Goal: Task Accomplishment & Management: Use online tool/utility

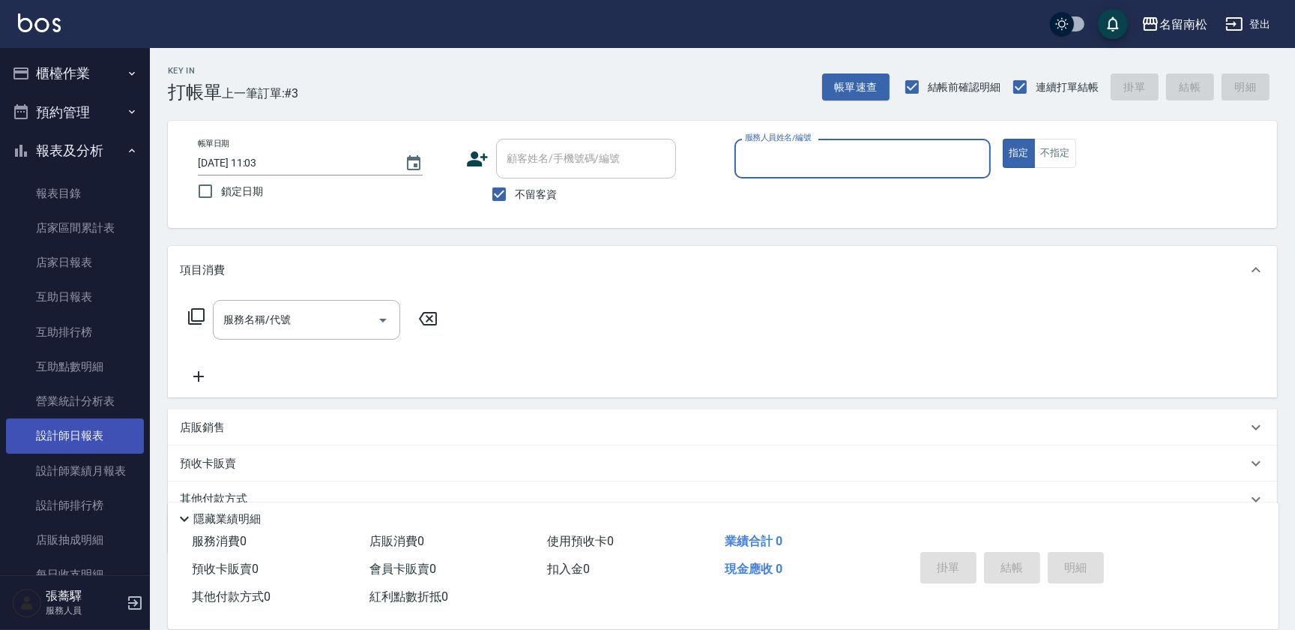
click at [81, 438] on link "設計師日報表" at bounding box center [75, 435] width 138 height 34
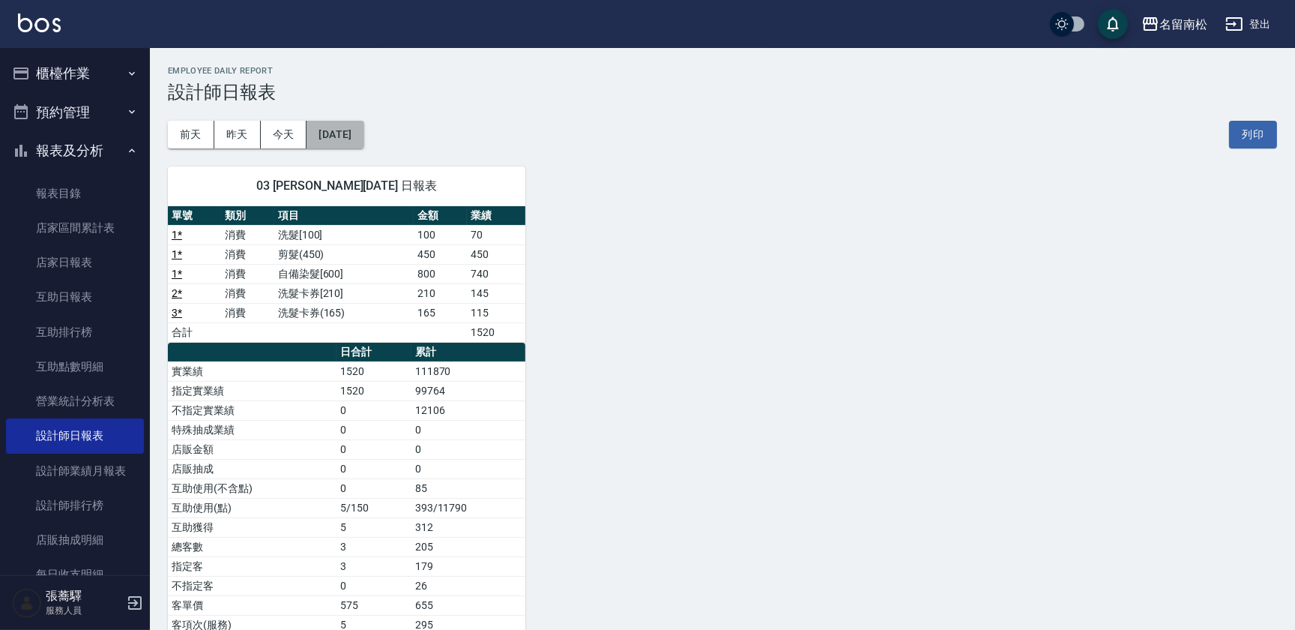
click at [363, 130] on button "[DATE]" at bounding box center [335, 135] width 57 height 28
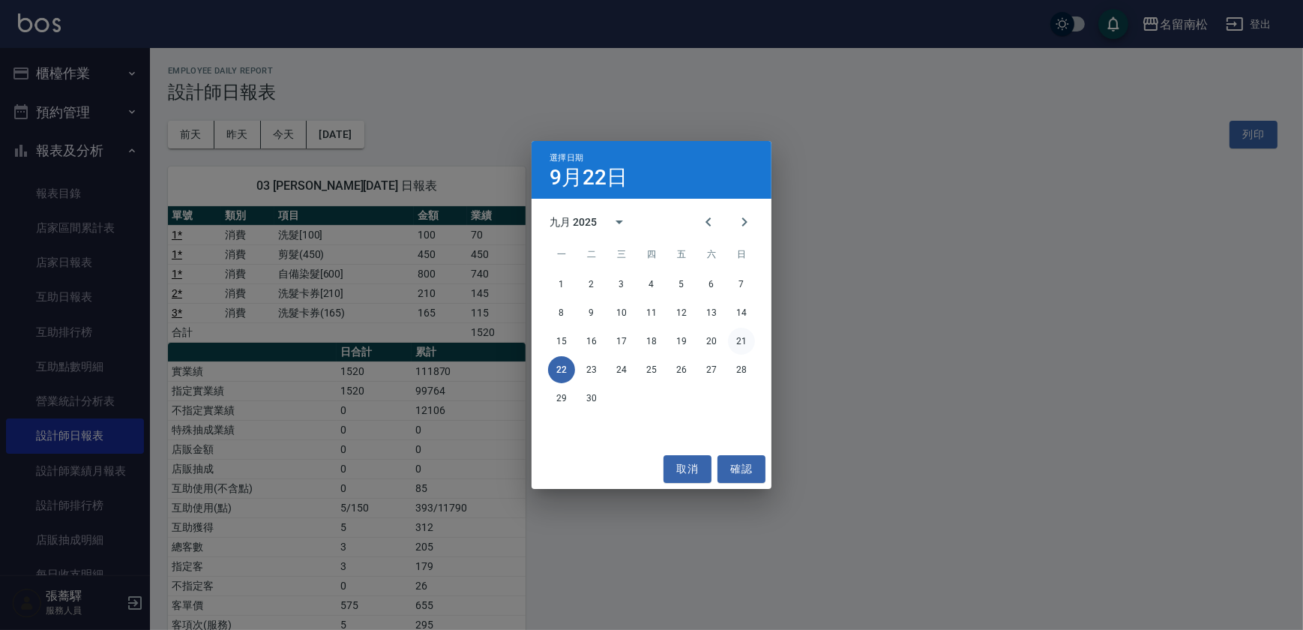
click at [739, 342] on button "21" at bounding box center [741, 341] width 27 height 27
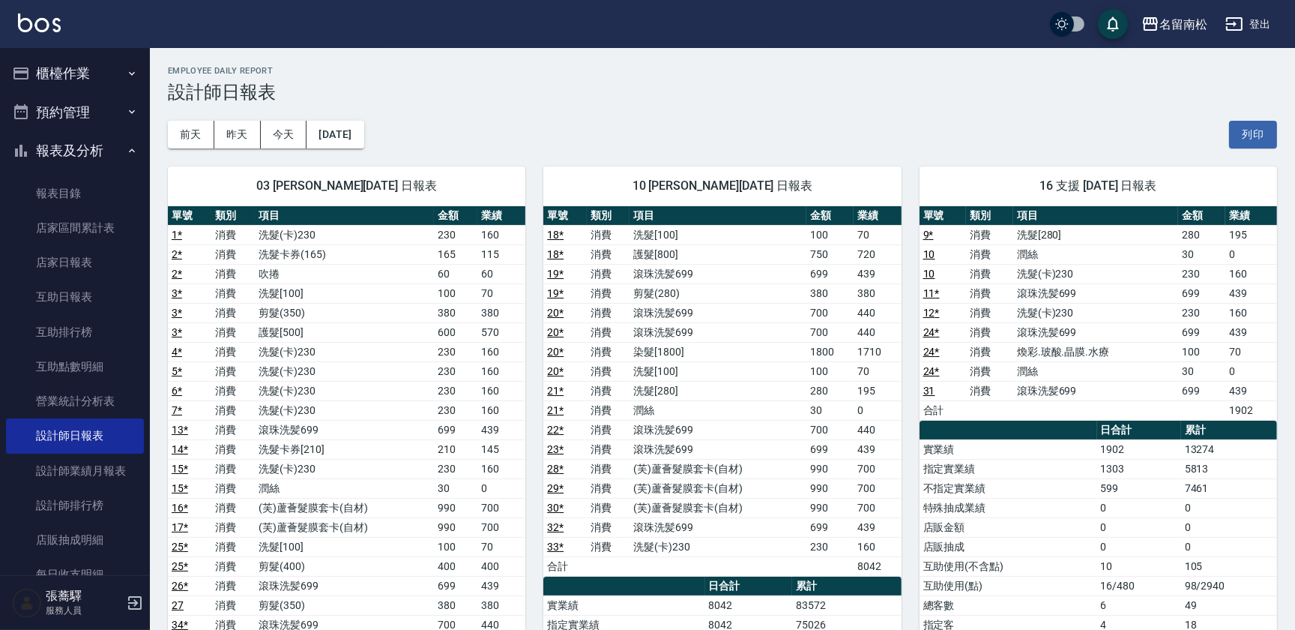
scroll to position [3, 0]
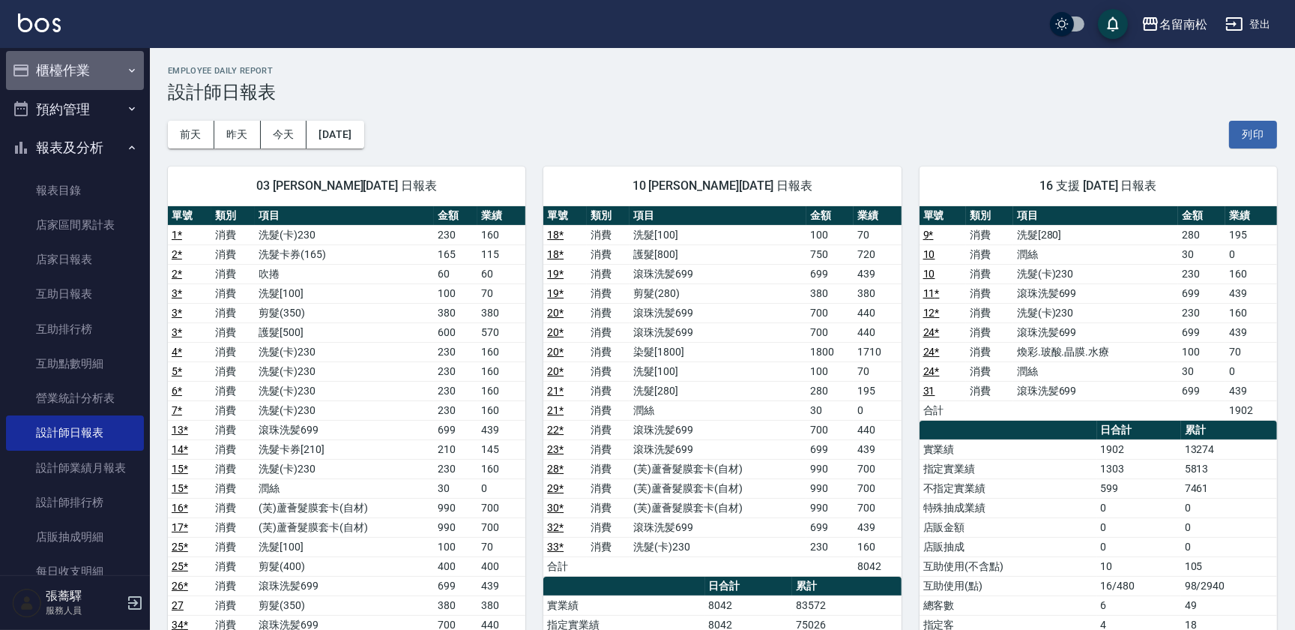
click at [130, 83] on button "櫃檯作業" at bounding box center [75, 70] width 138 height 39
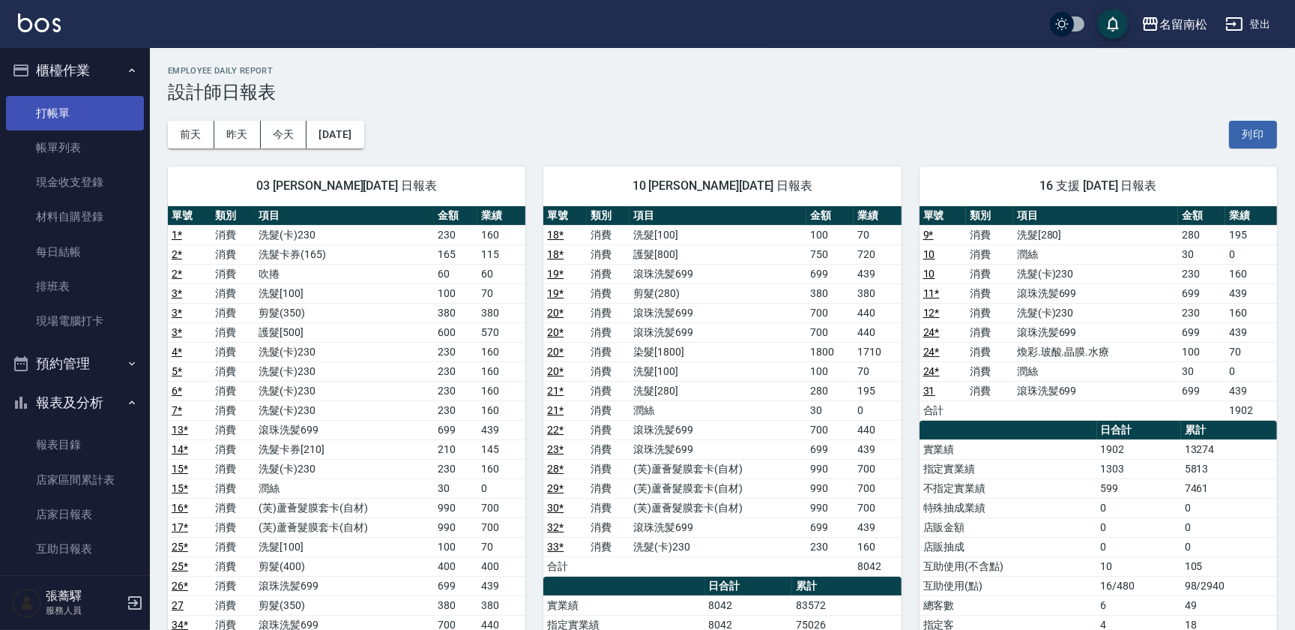
click at [83, 123] on link "打帳單" at bounding box center [75, 113] width 138 height 34
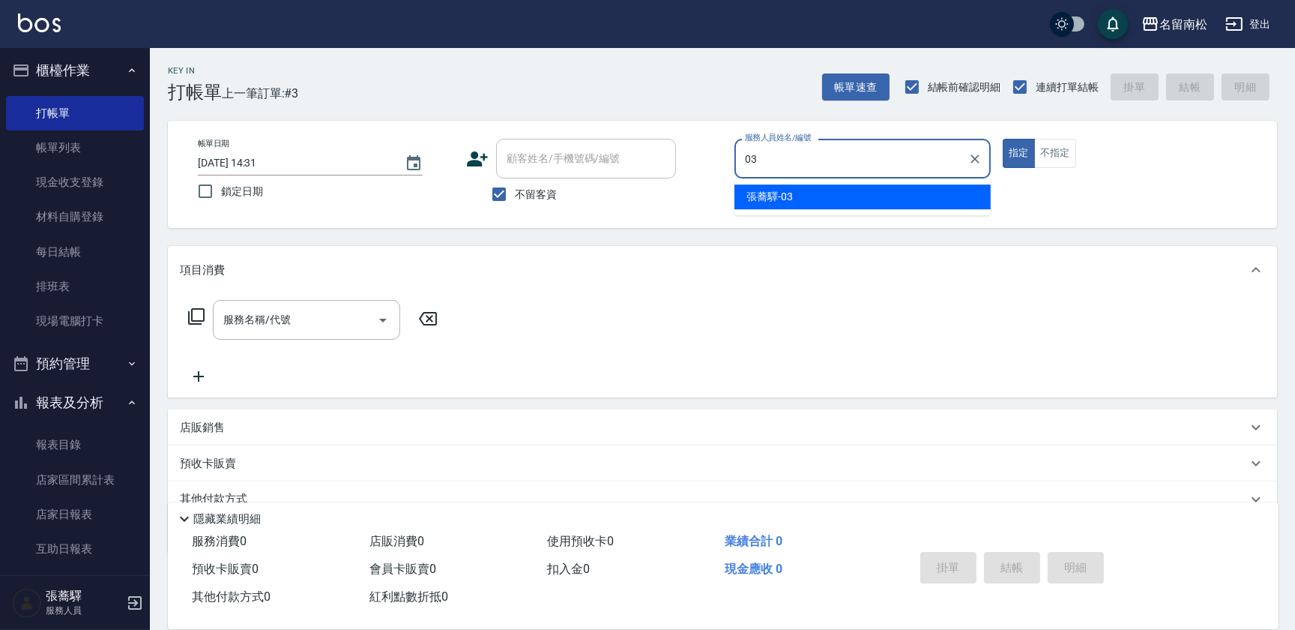
type input "張蕎驛-03"
type button "true"
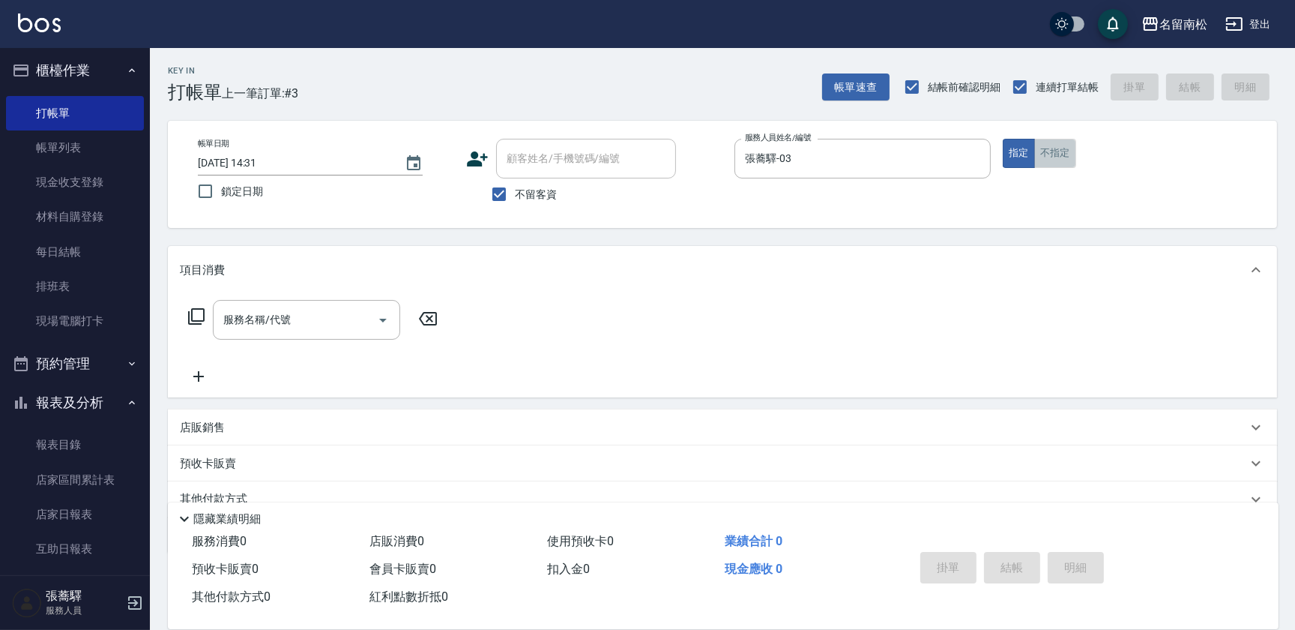
click at [1057, 154] on button "不指定" at bounding box center [1055, 153] width 42 height 29
click at [244, 295] on div "服務名稱/代號 服務名稱/代號" at bounding box center [722, 345] width 1109 height 103
click at [238, 328] on input "服務名稱/代號" at bounding box center [295, 320] width 151 height 26
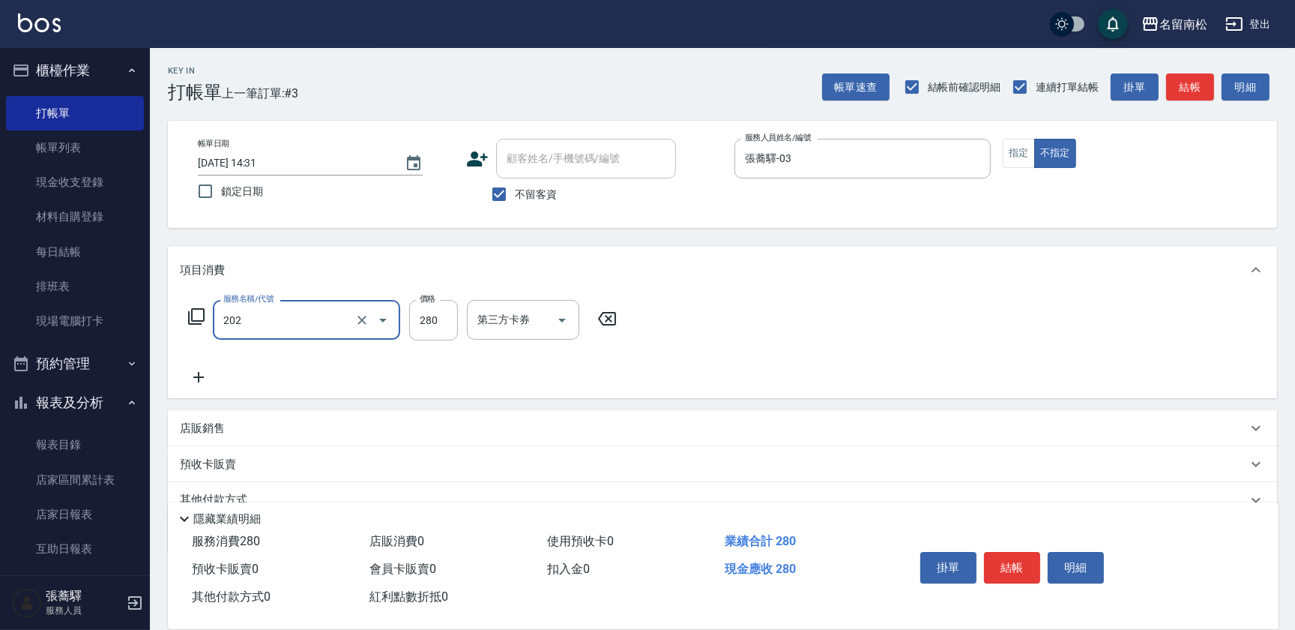
type input "洗髮[280](202)"
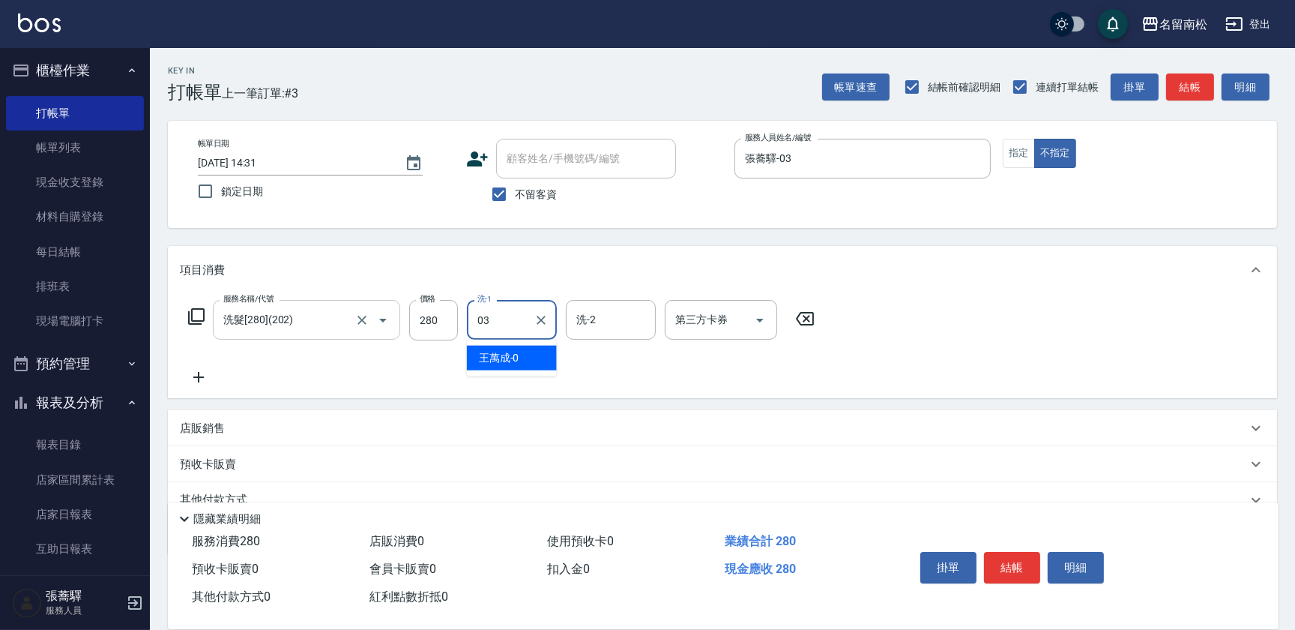
type input "張蕎驛-03"
click at [1007, 555] on button "結帳" at bounding box center [1012, 567] width 56 height 31
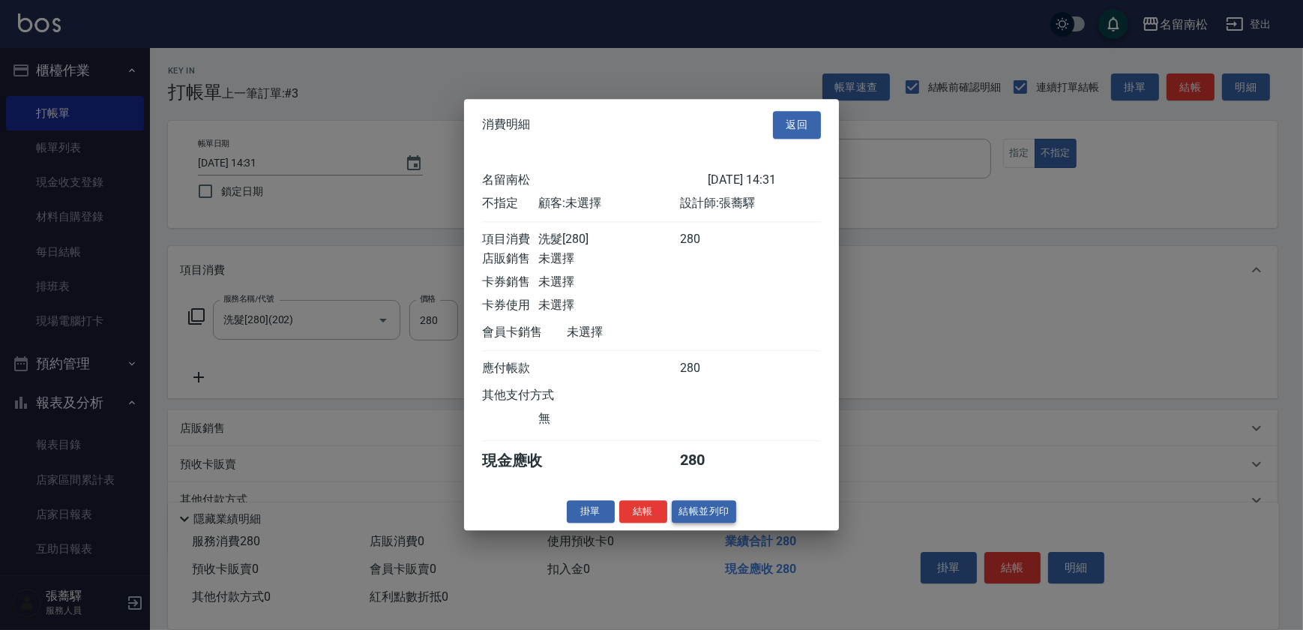
click at [705, 520] on button "結帳並列印" at bounding box center [704, 511] width 65 height 23
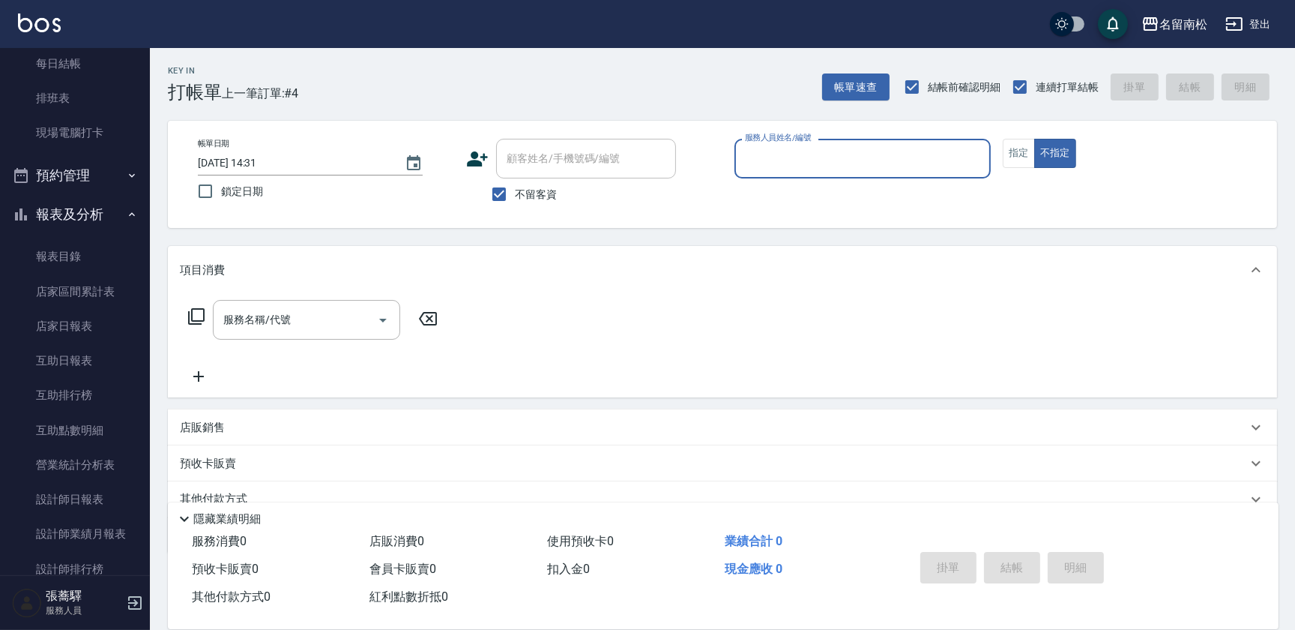
scroll to position [270, 0]
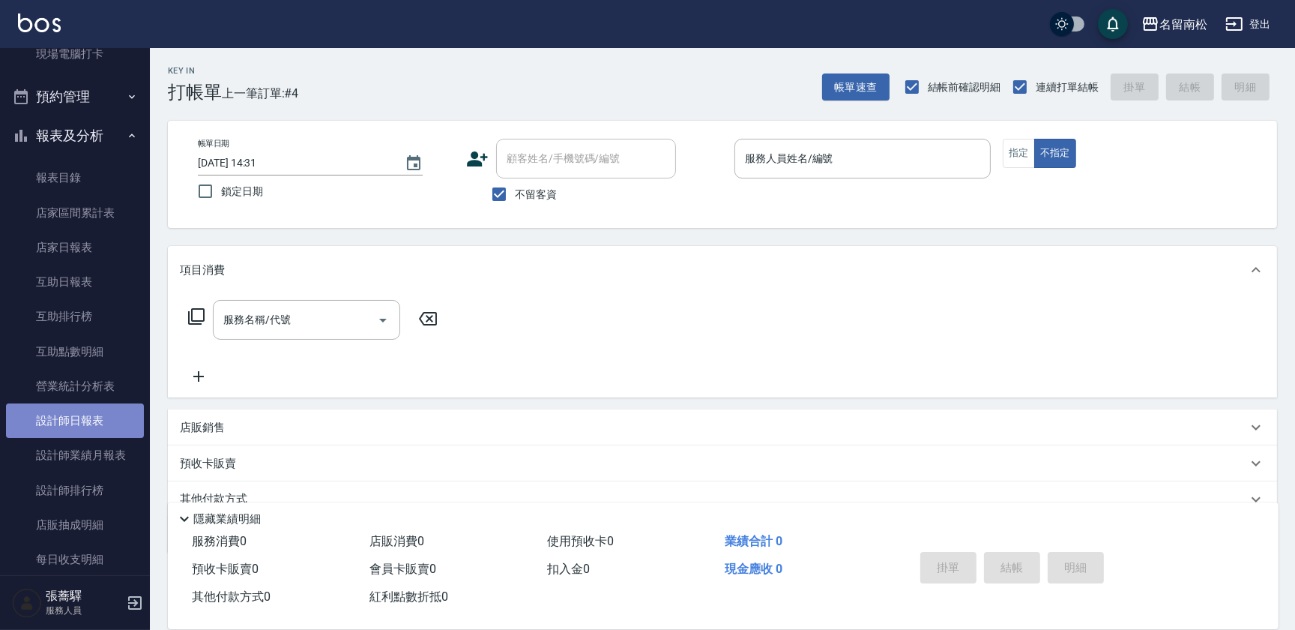
click at [100, 409] on link "設計師日報表" at bounding box center [75, 420] width 138 height 34
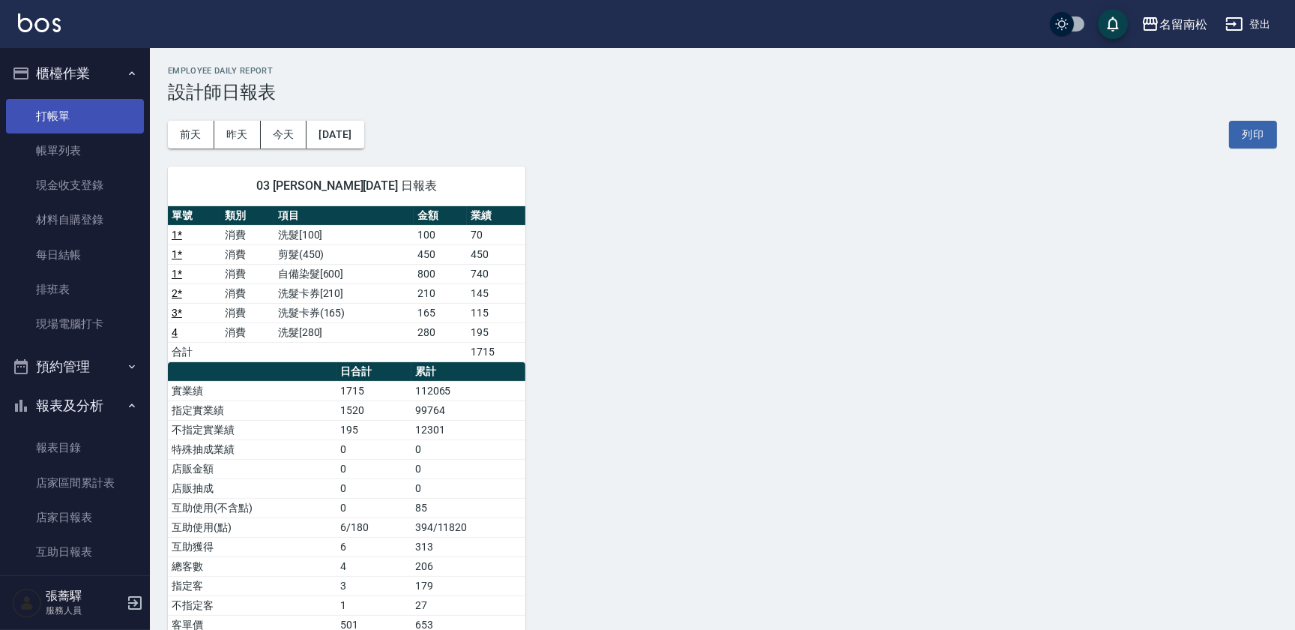
click at [94, 117] on link "打帳單" at bounding box center [75, 116] width 138 height 34
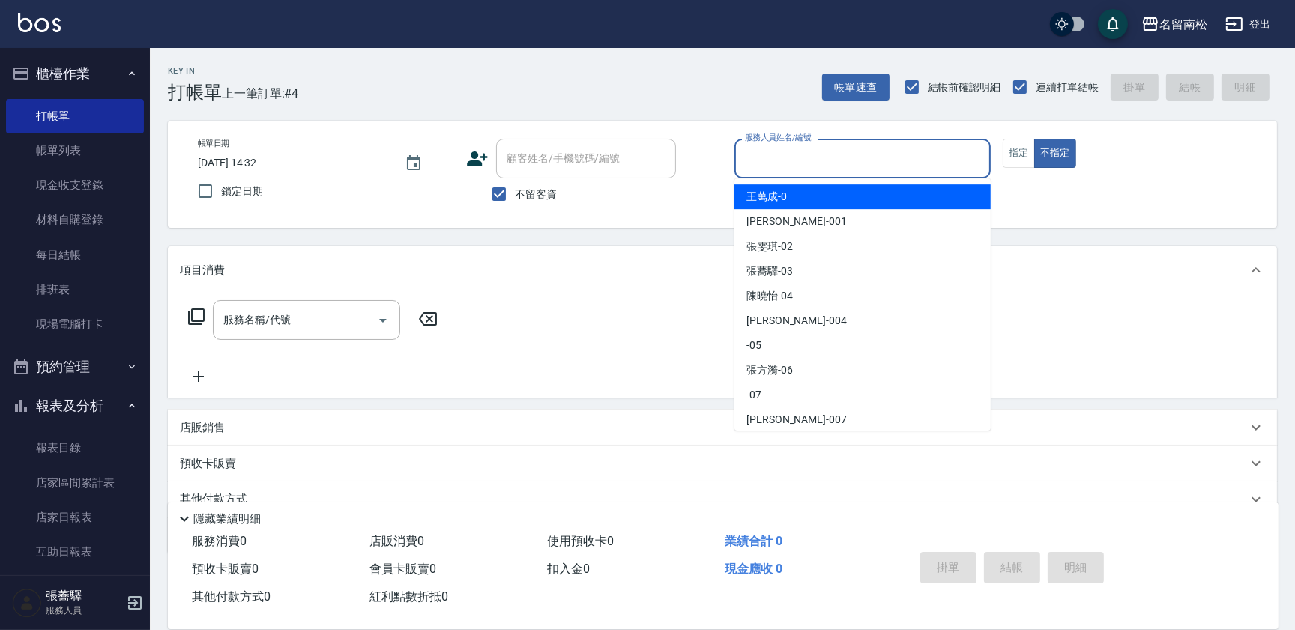
click at [778, 160] on input "服務人員姓名/編號" at bounding box center [862, 158] width 243 height 26
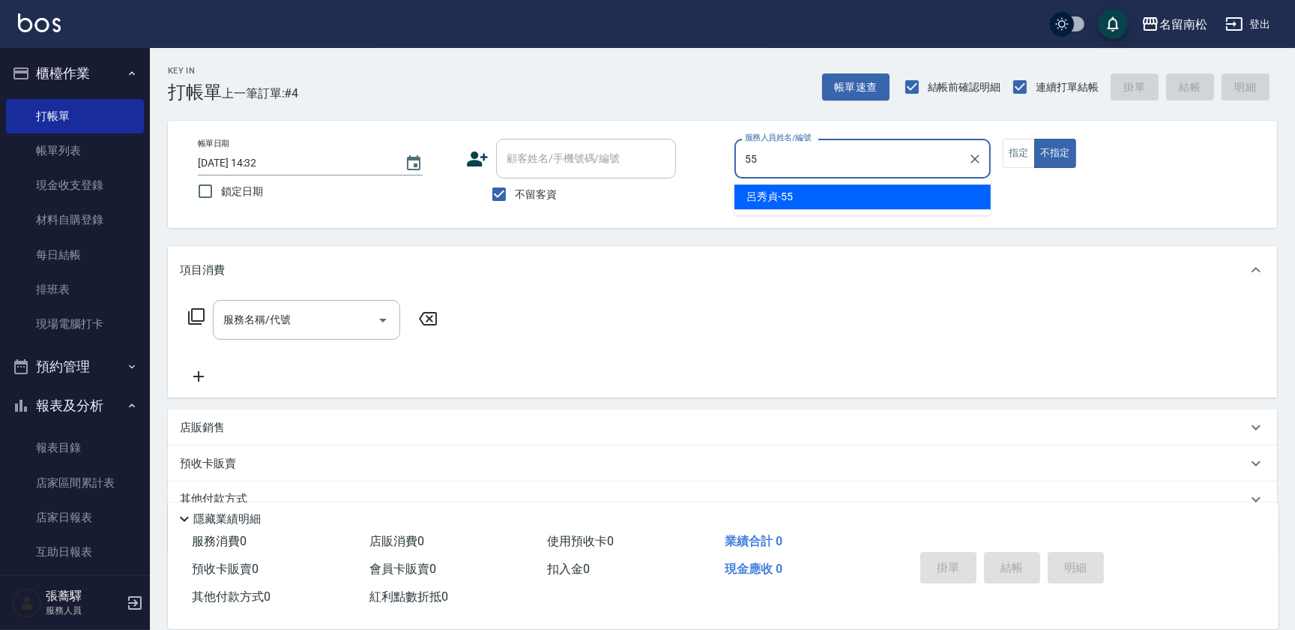
type input "[PERSON_NAME]-55"
type button "false"
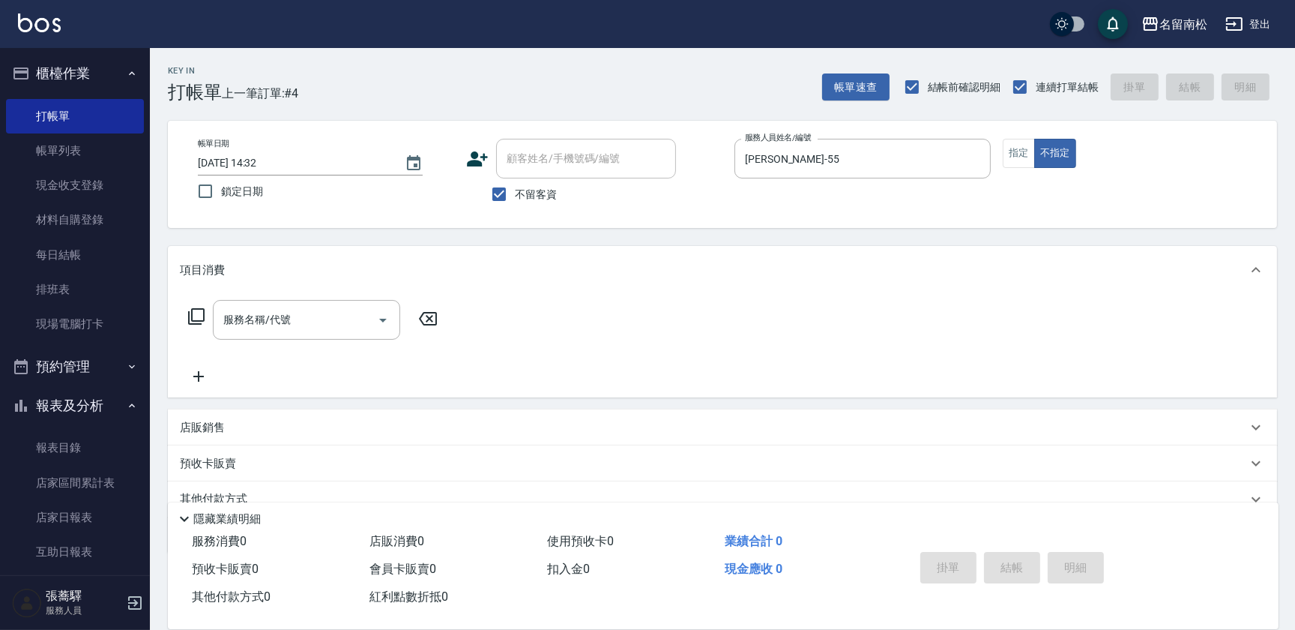
click at [193, 317] on icon at bounding box center [196, 316] width 18 height 18
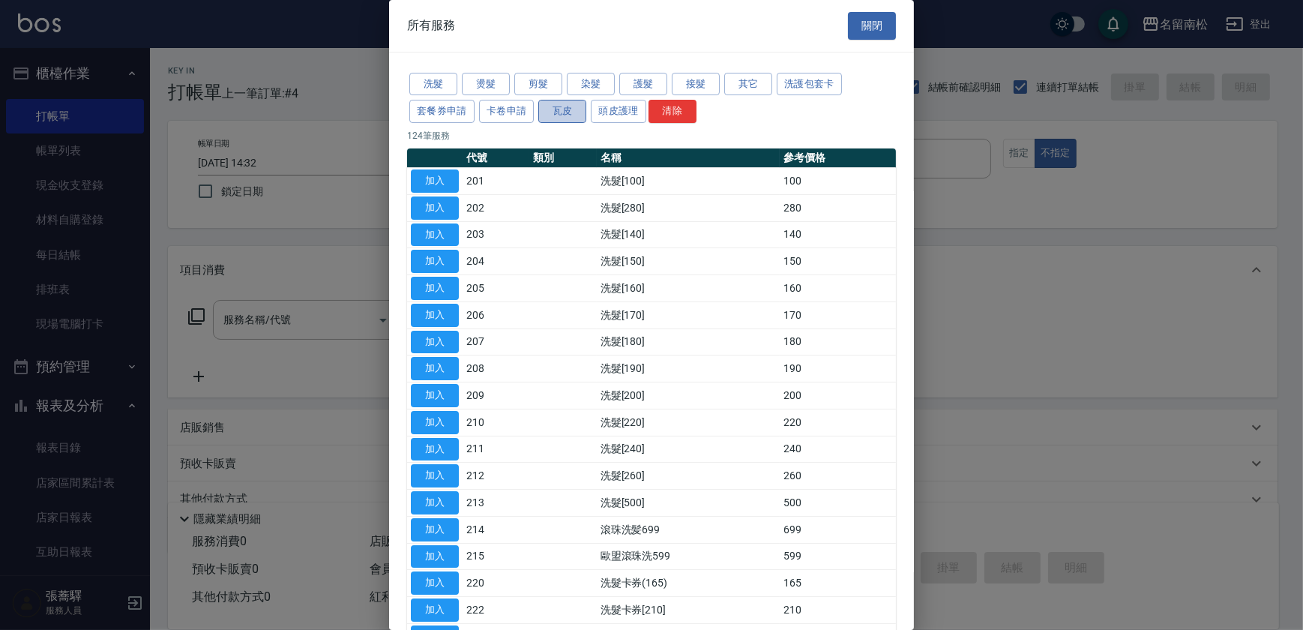
click at [561, 112] on button "瓦皮" at bounding box center [562, 111] width 48 height 23
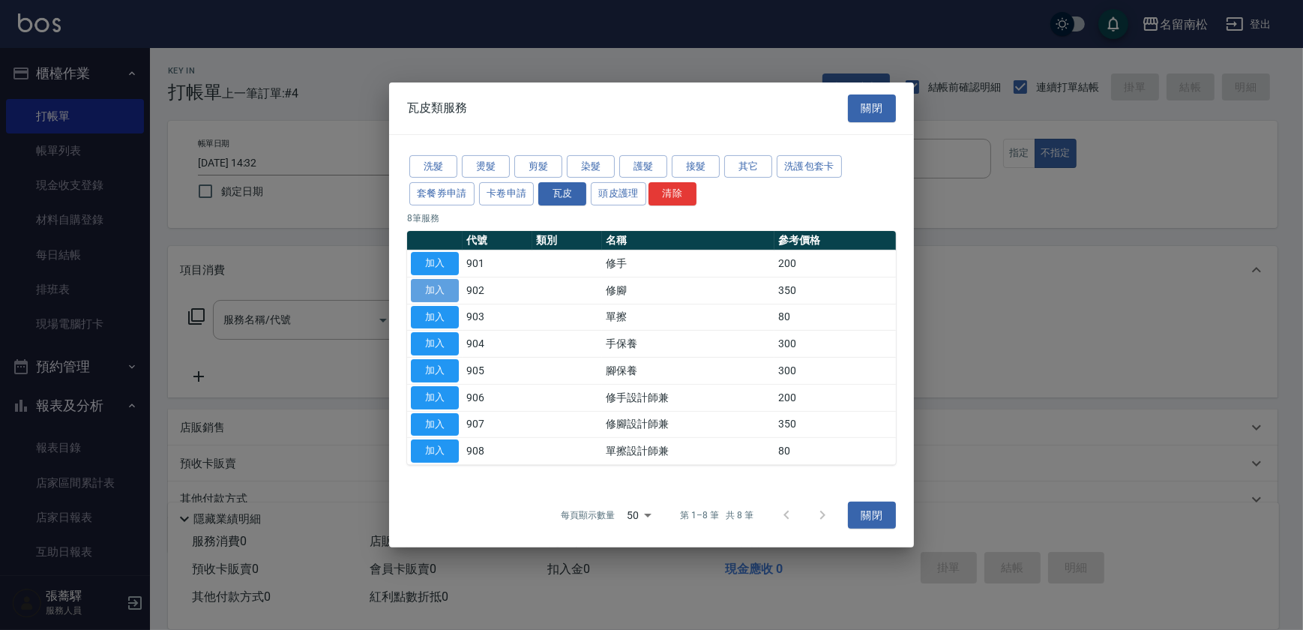
click at [434, 290] on button "加入" at bounding box center [435, 290] width 48 height 23
type input "修腳(902)"
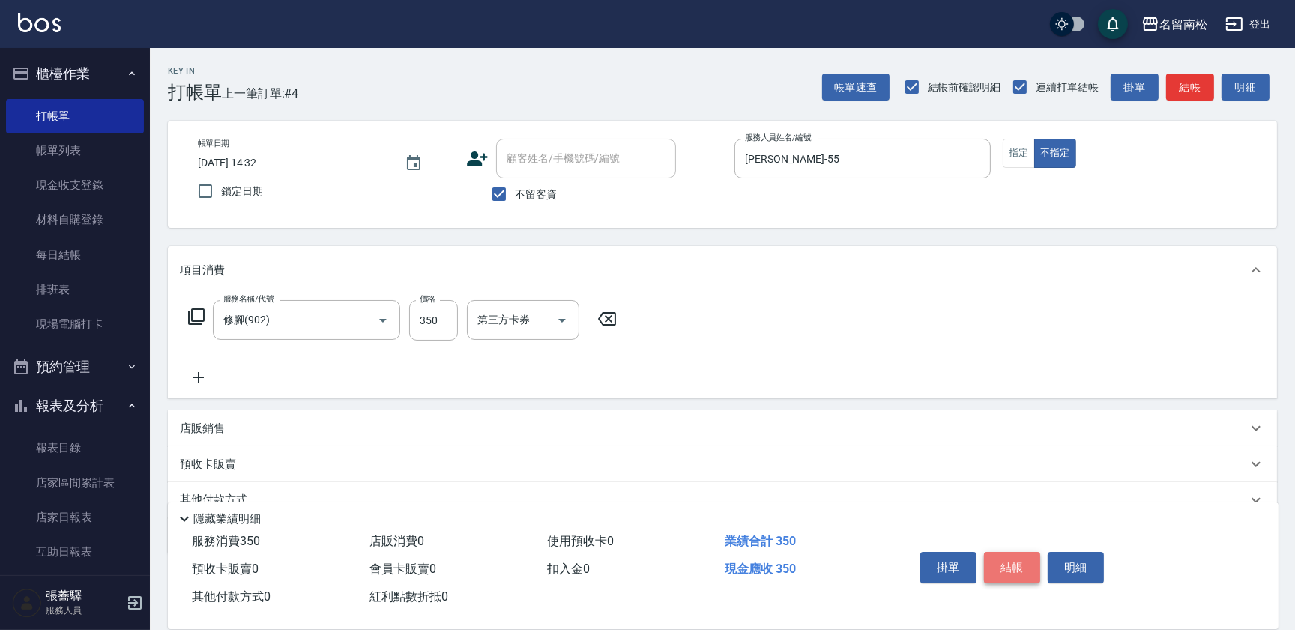
click at [1010, 563] on button "結帳" at bounding box center [1012, 567] width 56 height 31
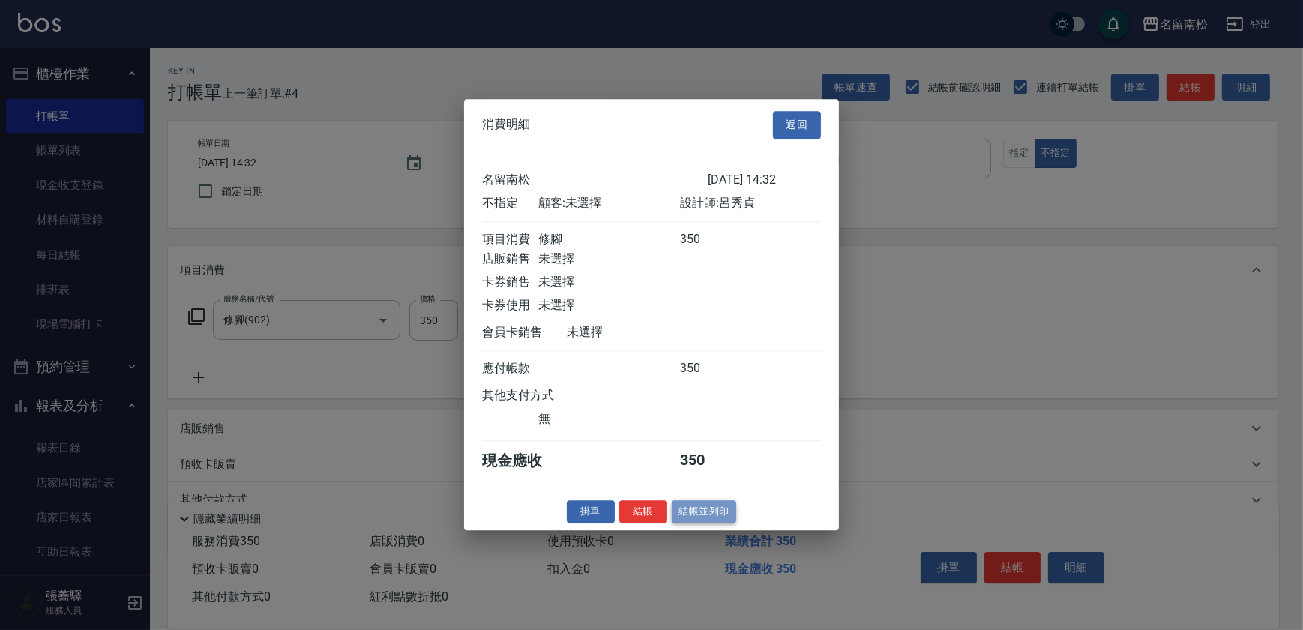
click at [699, 519] on button "結帳並列印" at bounding box center [704, 511] width 65 height 23
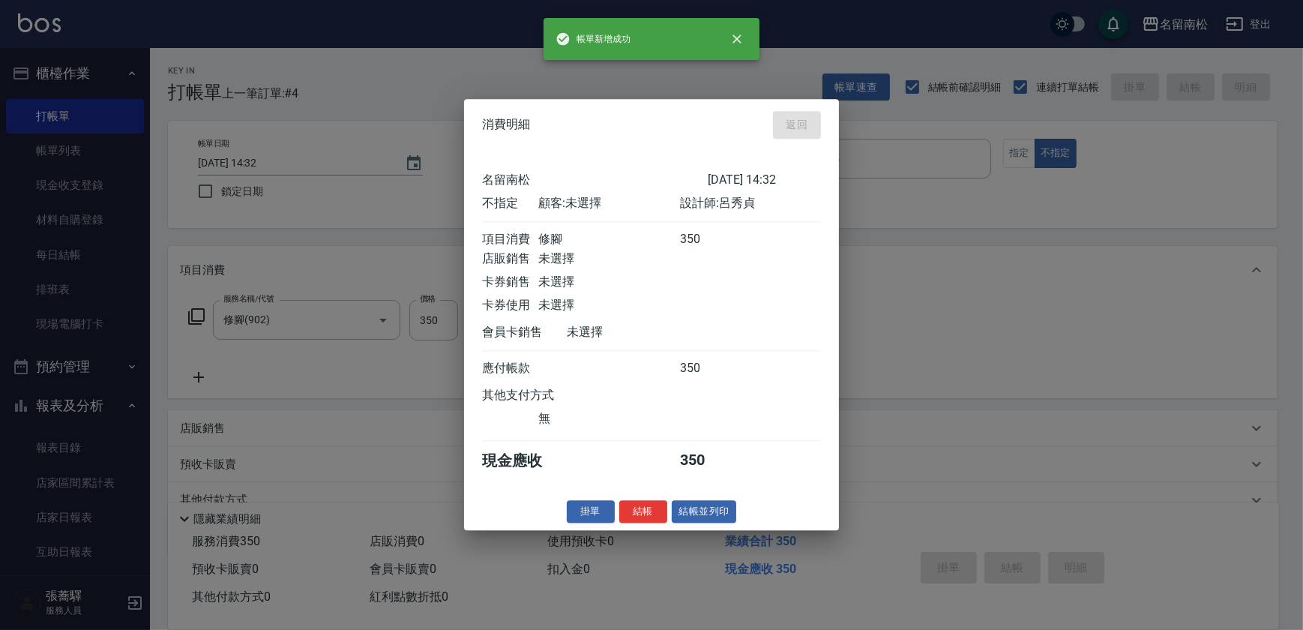
type input "[DATE] 14:51"
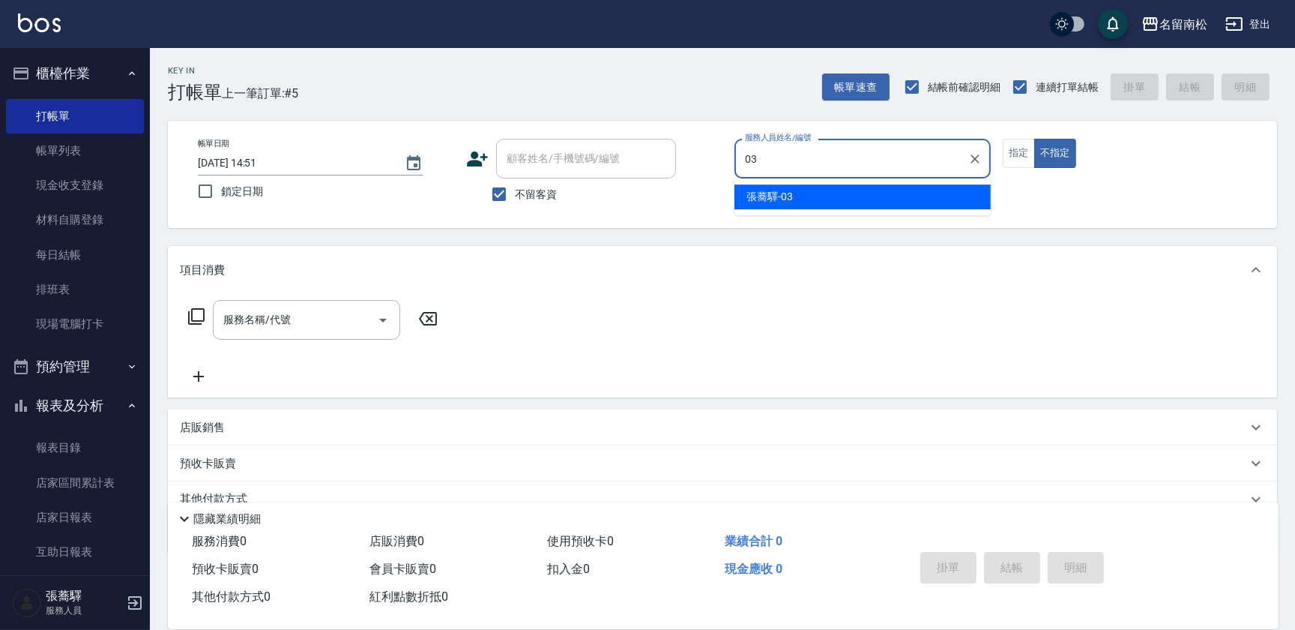
type input "張蕎驛-03"
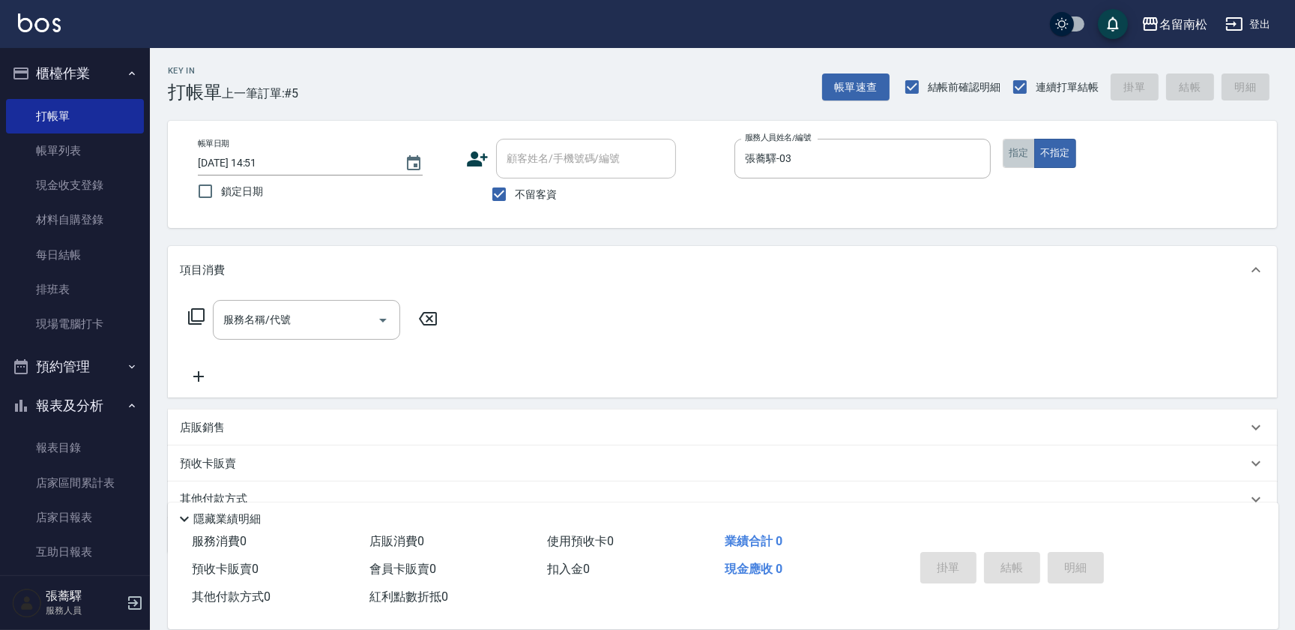
click at [1018, 155] on button "指定" at bounding box center [1019, 153] width 32 height 29
click at [318, 329] on input "服務名稱/代號" at bounding box center [295, 320] width 151 height 26
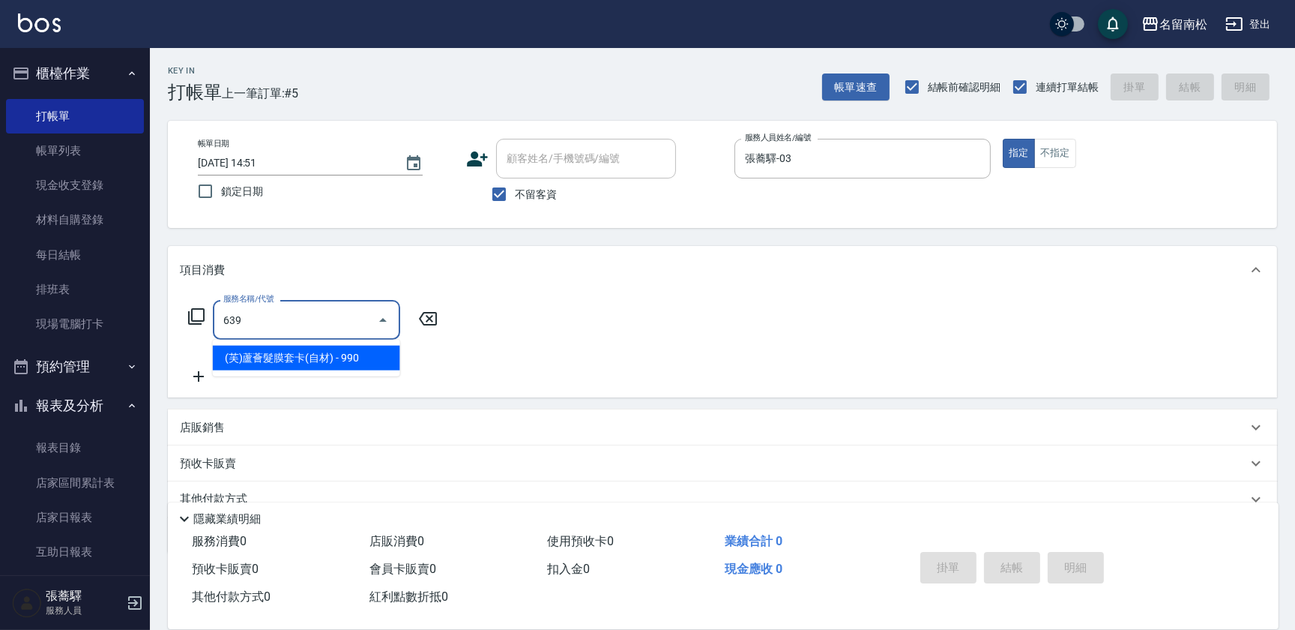
type input "(芙)蘆薈髮膜套卡(自材)(639)"
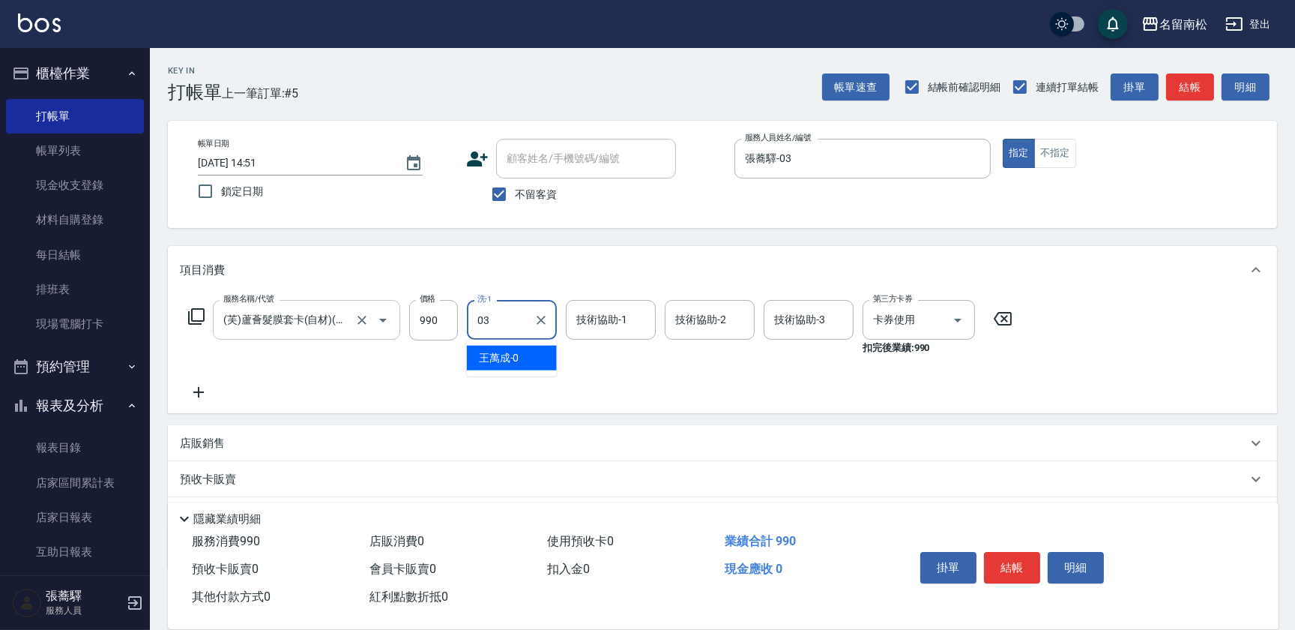
type input "張蕎驛-03"
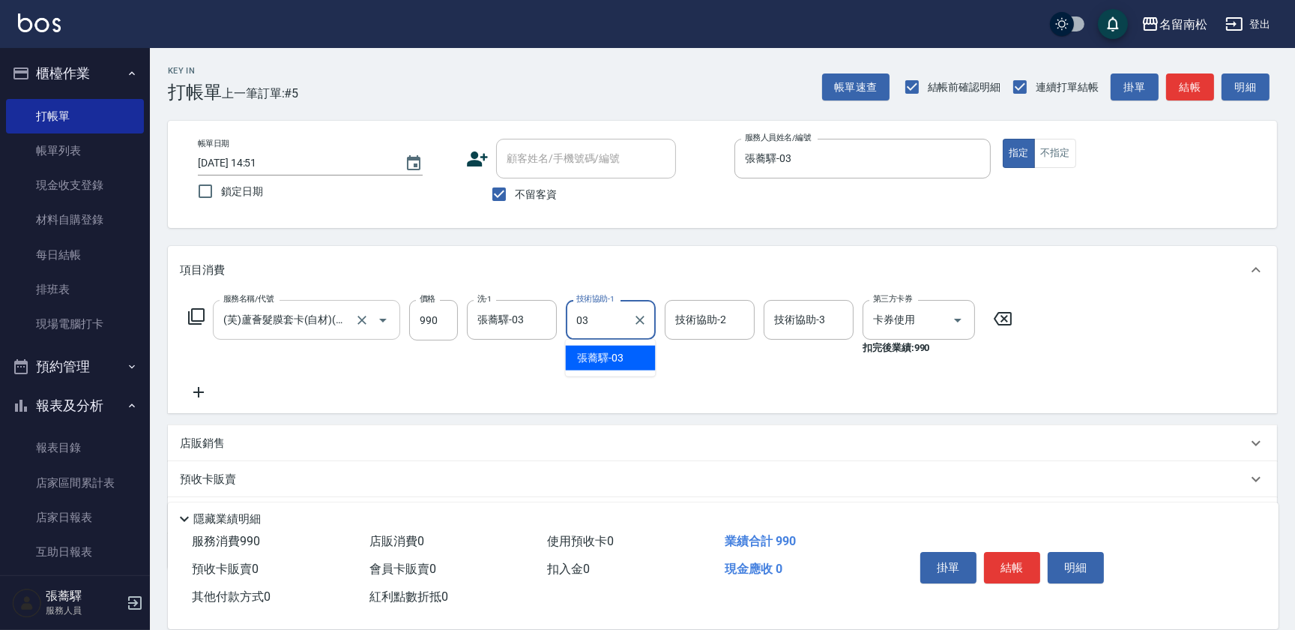
type input "張蕎驛-03"
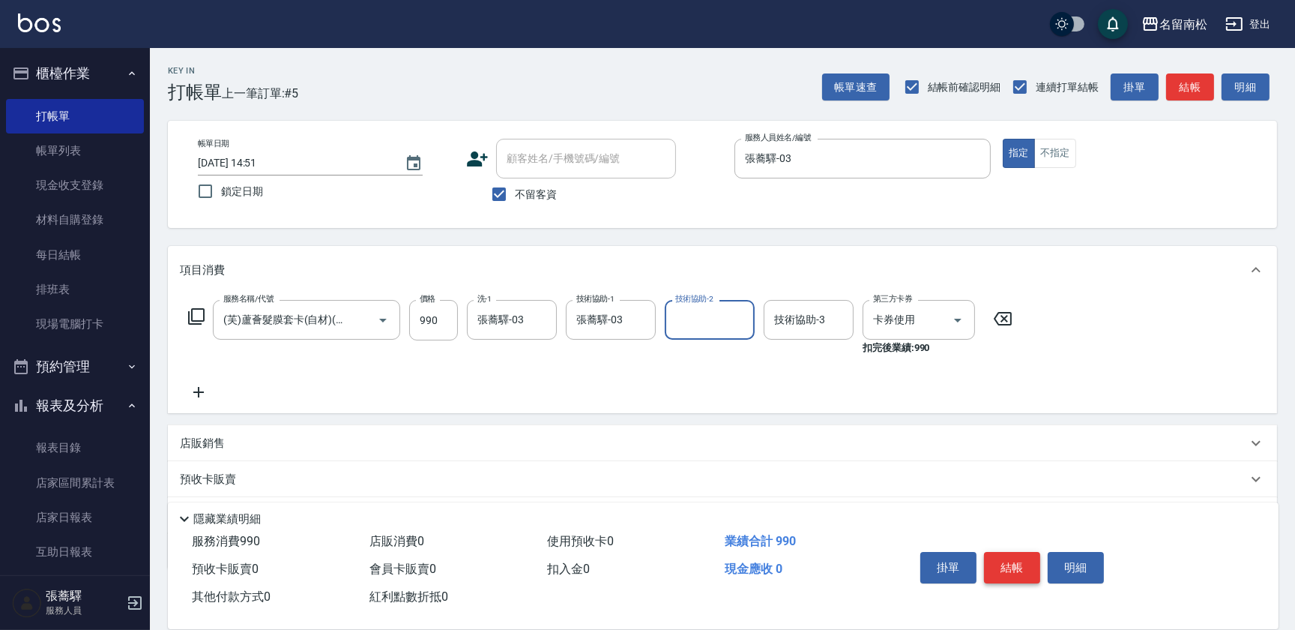
click at [998, 558] on button "結帳" at bounding box center [1012, 567] width 56 height 31
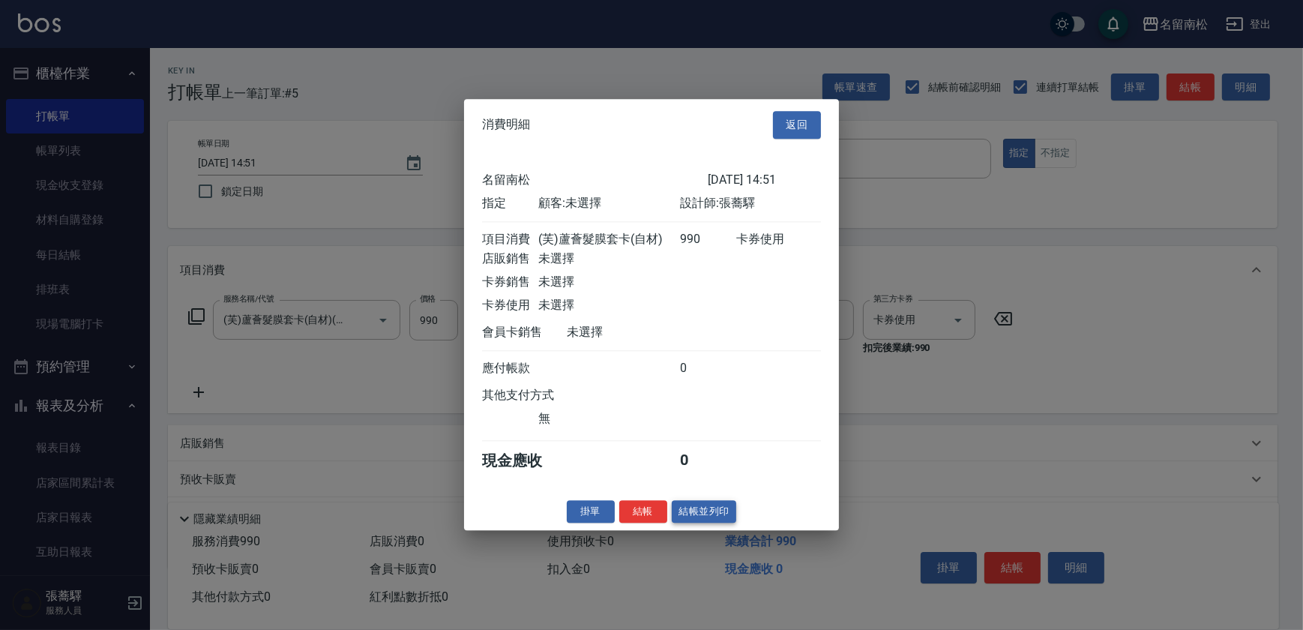
click at [678, 519] on button "結帳並列印" at bounding box center [704, 511] width 65 height 23
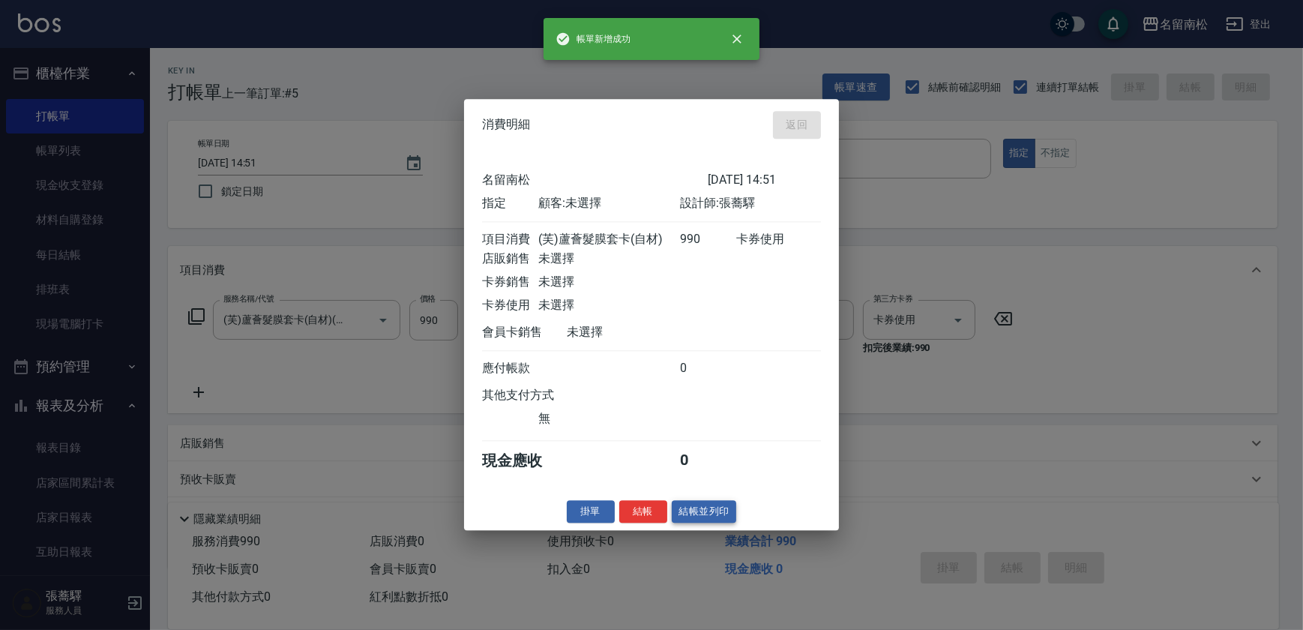
type input "[DATE] 14:58"
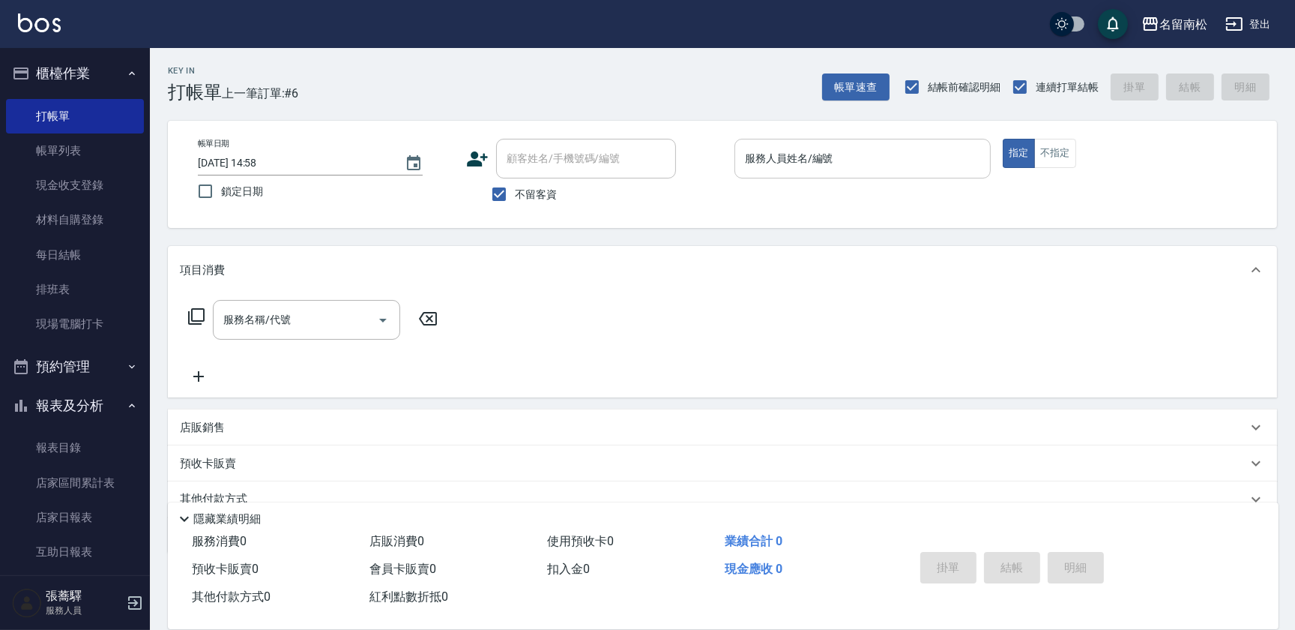
click at [921, 157] on input "服務人員姓名/編號" at bounding box center [862, 158] width 243 height 26
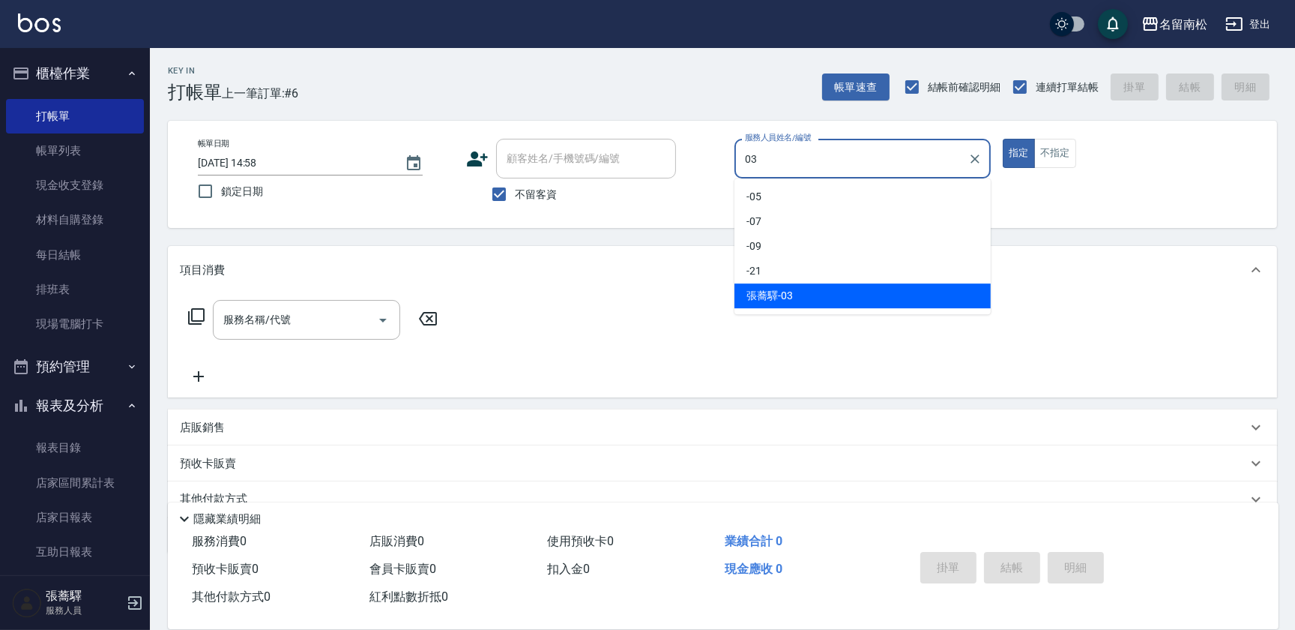
type input "張蕎驛-03"
type button "true"
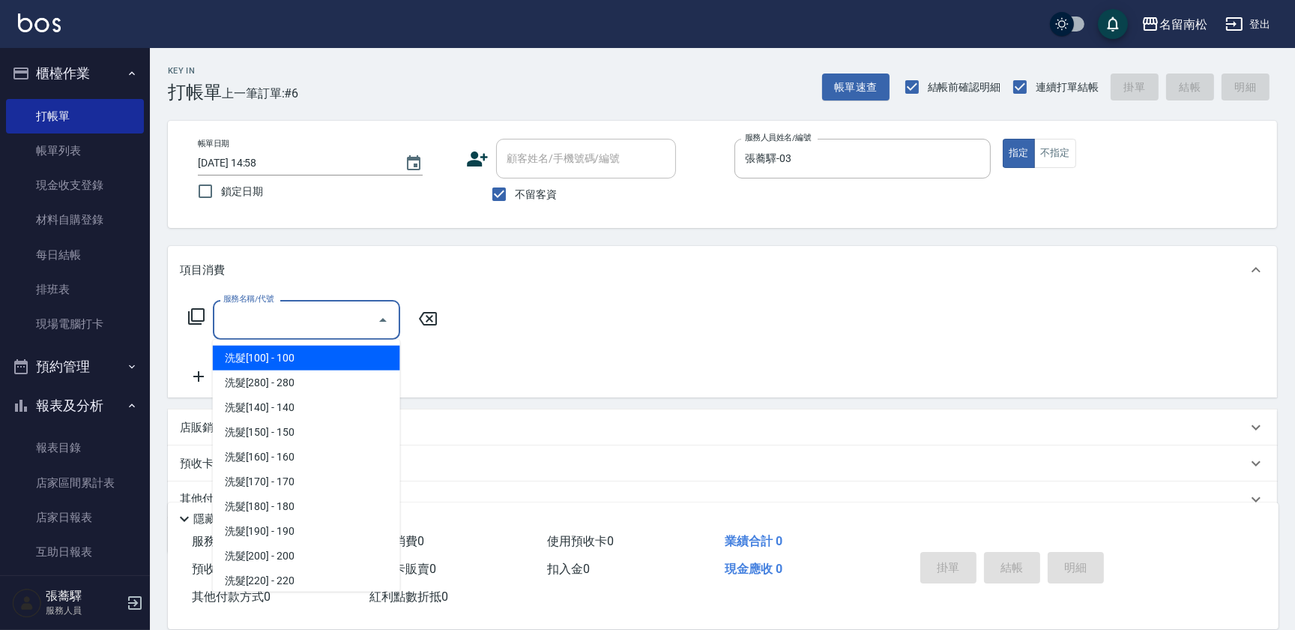
click at [305, 322] on input "服務名稱/代號" at bounding box center [295, 320] width 151 height 26
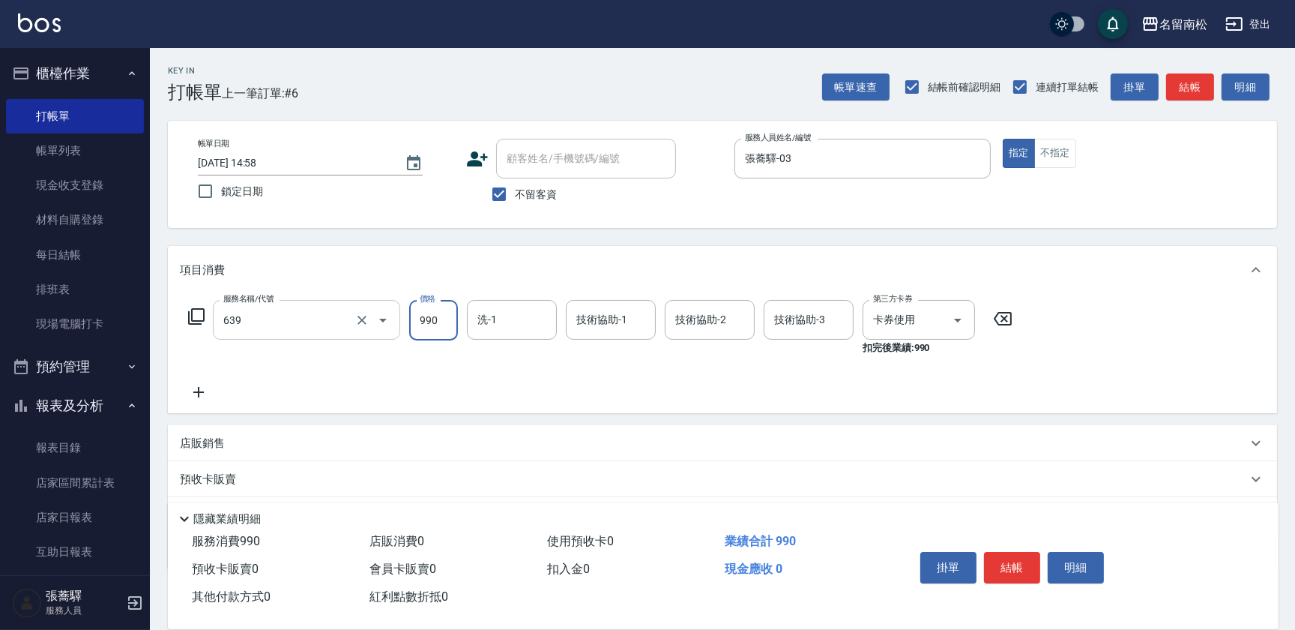
type input "(芙)蘆薈髮膜套卡(自材)(639)"
type input "[PERSON_NAME]-28"
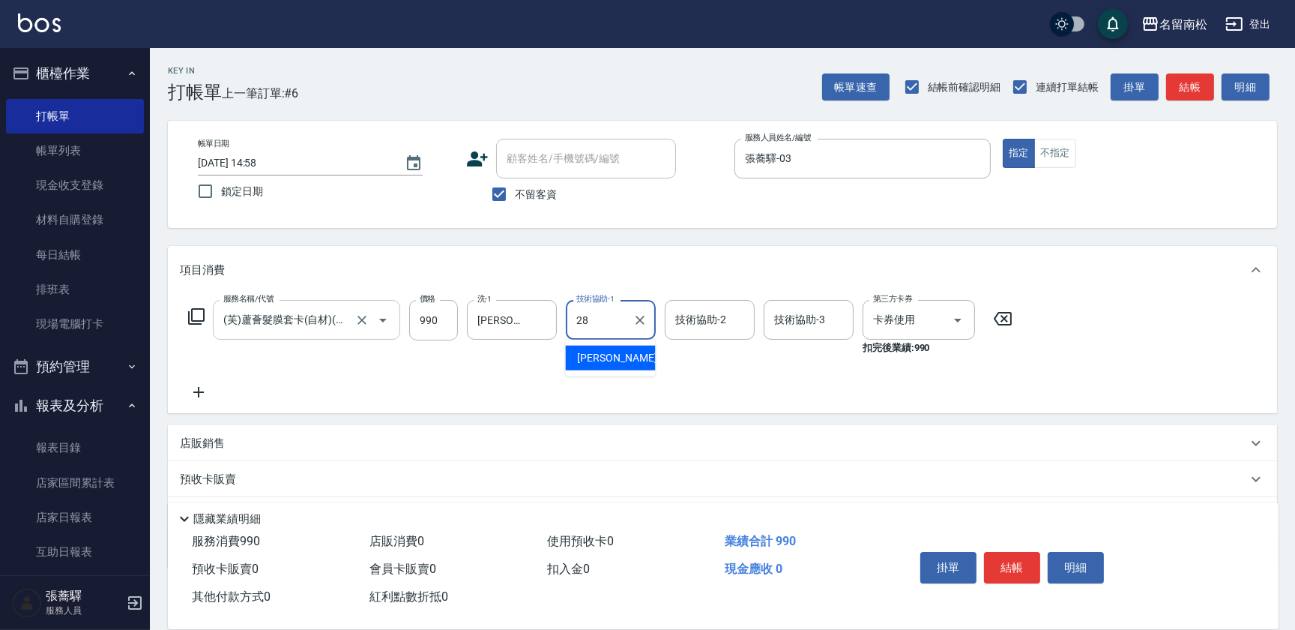
type input "[PERSON_NAME]-28"
click at [195, 398] on icon at bounding box center [198, 392] width 37 height 18
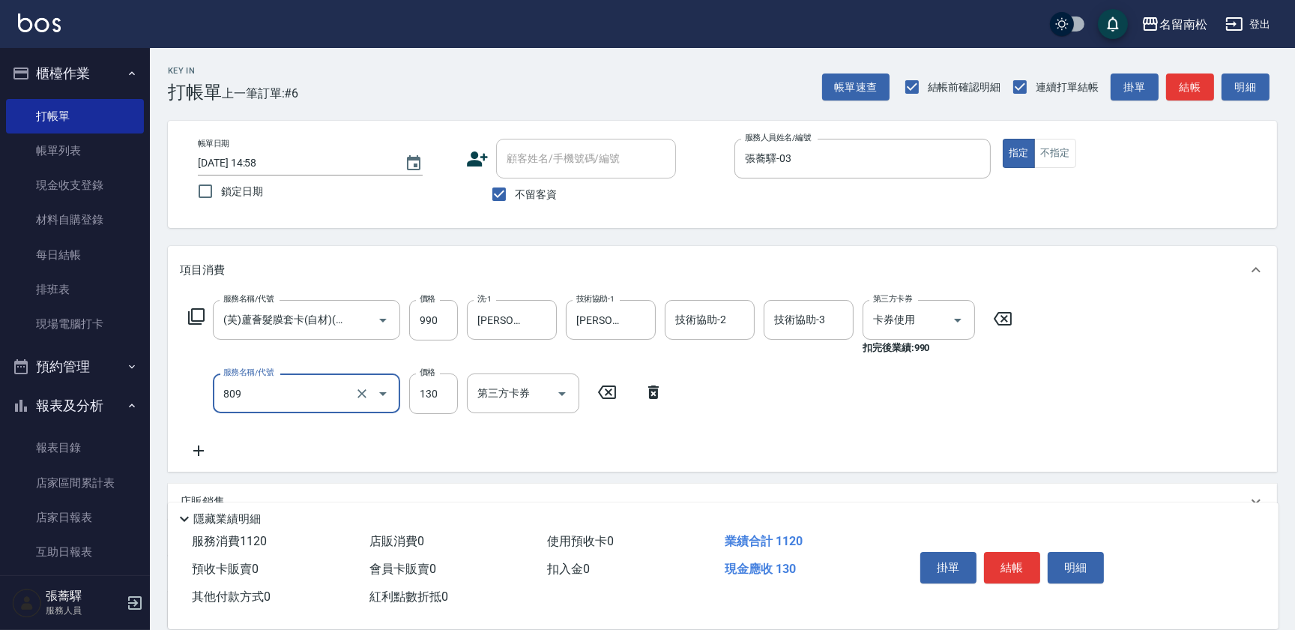
type input "單梳(809)"
type input "510"
click at [1007, 571] on button "結帳" at bounding box center [1012, 567] width 56 height 31
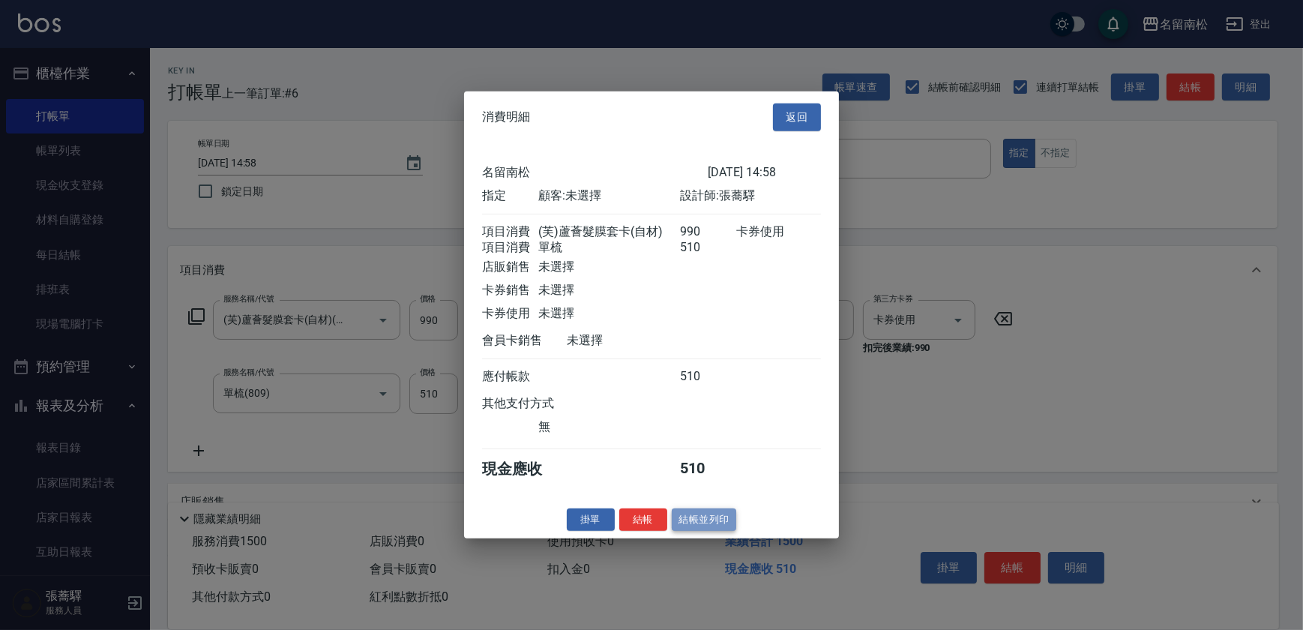
click at [706, 526] on button "結帳並列印" at bounding box center [704, 518] width 65 height 23
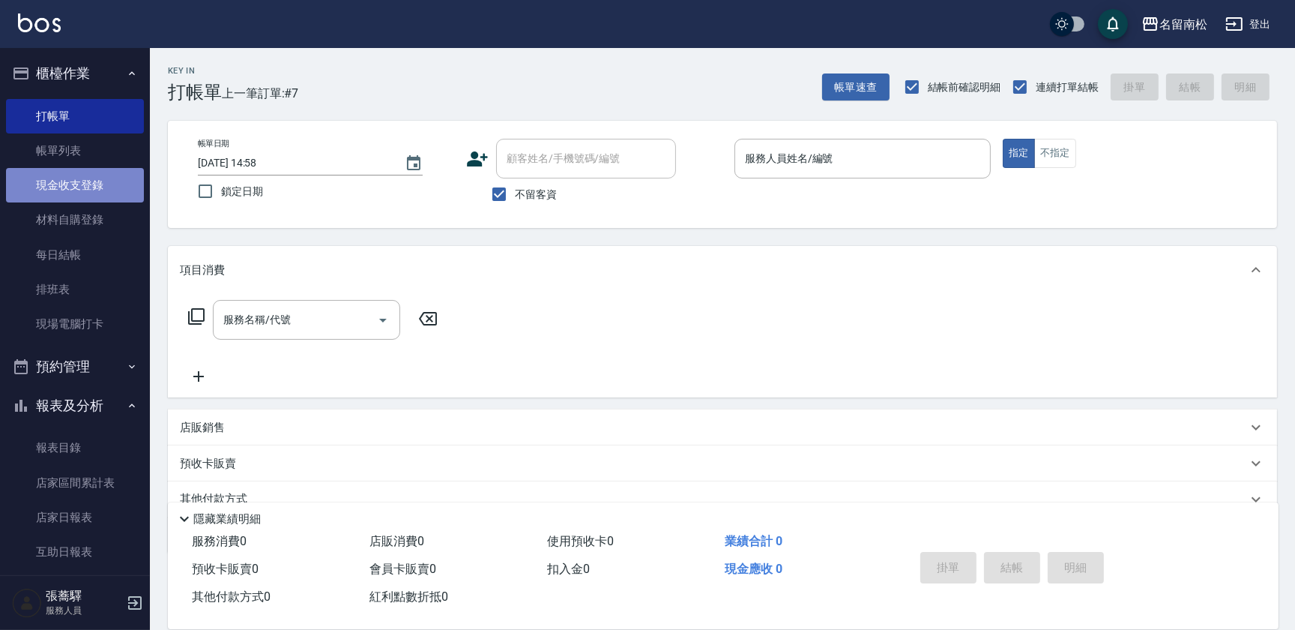
click at [76, 196] on link "現金收支登錄" at bounding box center [75, 185] width 138 height 34
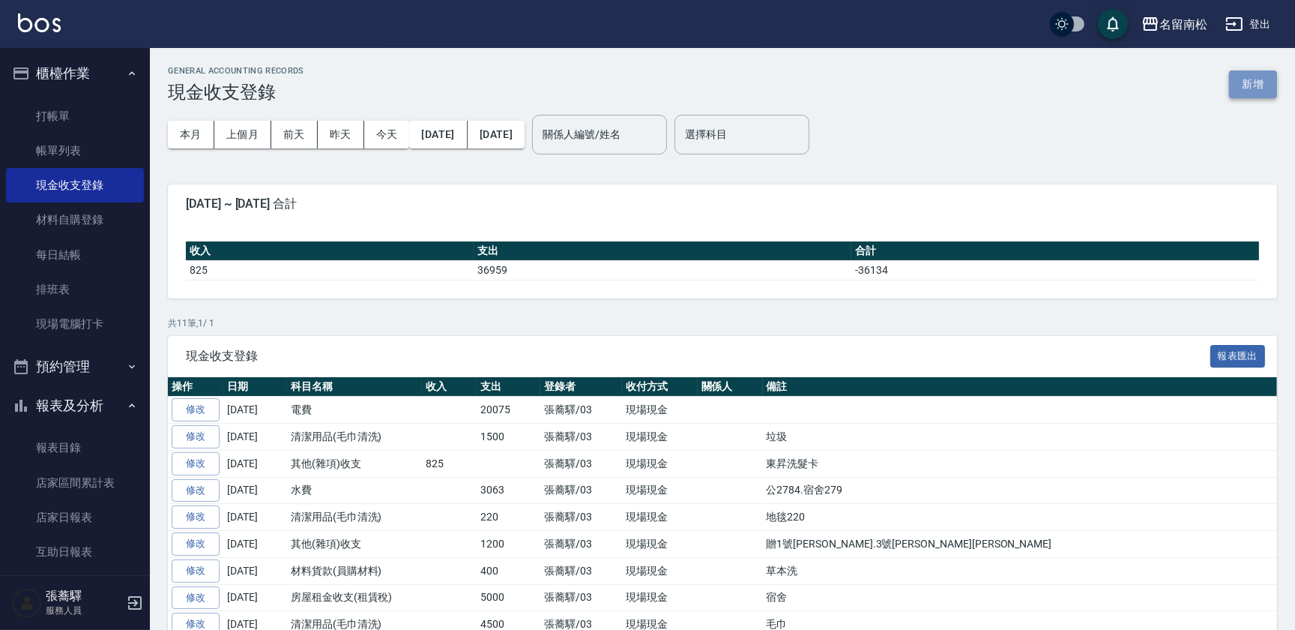
click at [1249, 90] on button "新增" at bounding box center [1253, 84] width 48 height 28
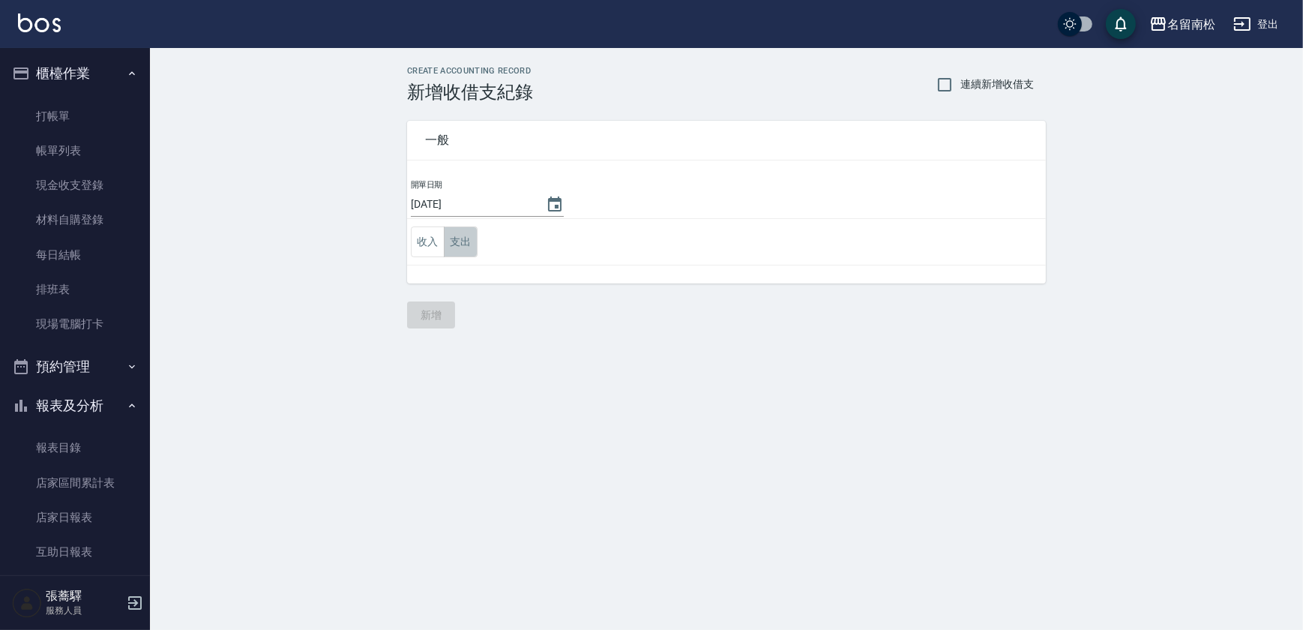
click at [448, 238] on button "支出" at bounding box center [461, 241] width 34 height 31
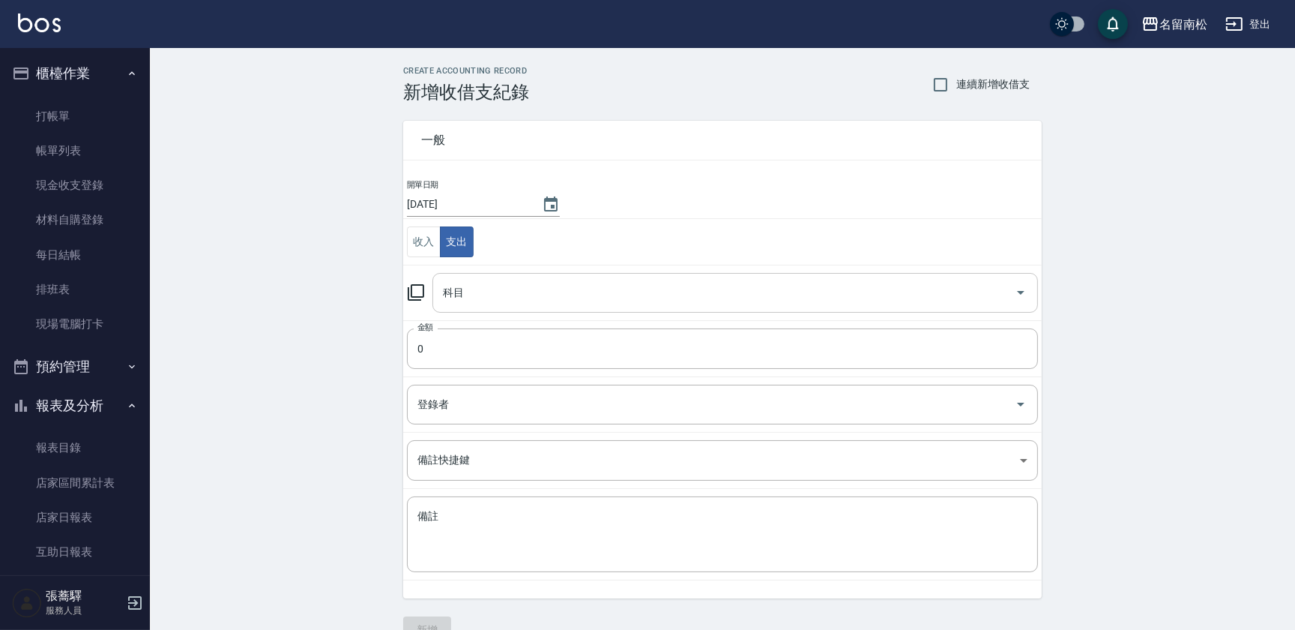
click at [521, 295] on input "科目" at bounding box center [724, 293] width 570 height 26
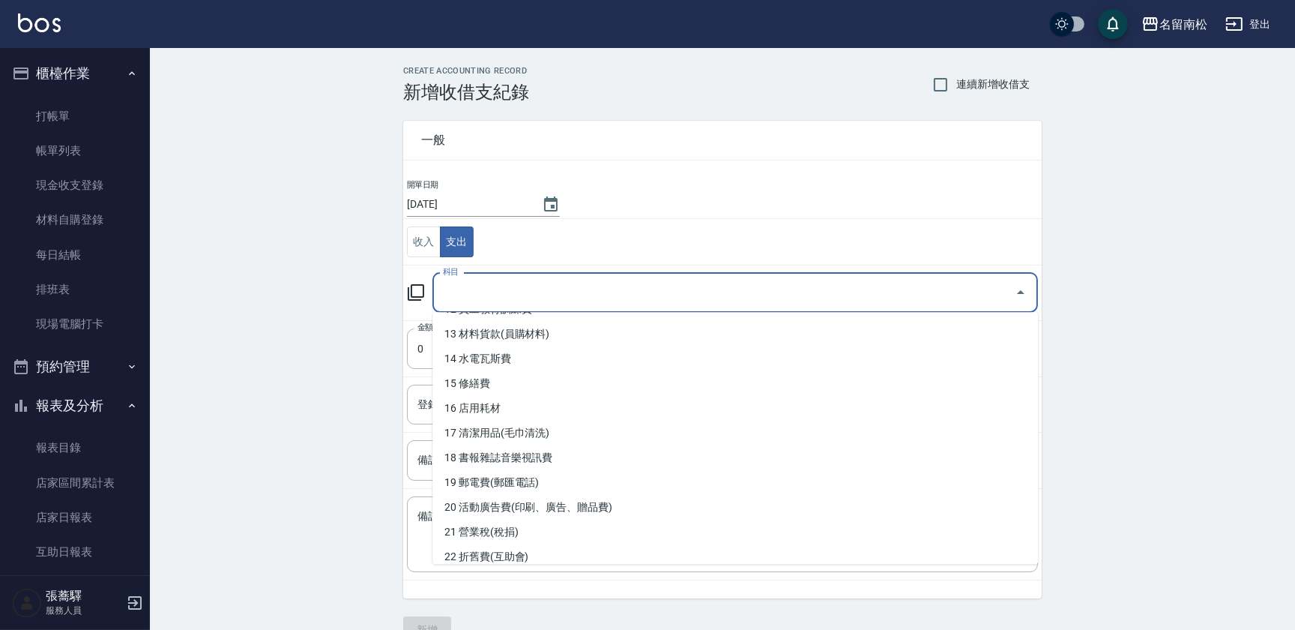
scroll to position [326, 0]
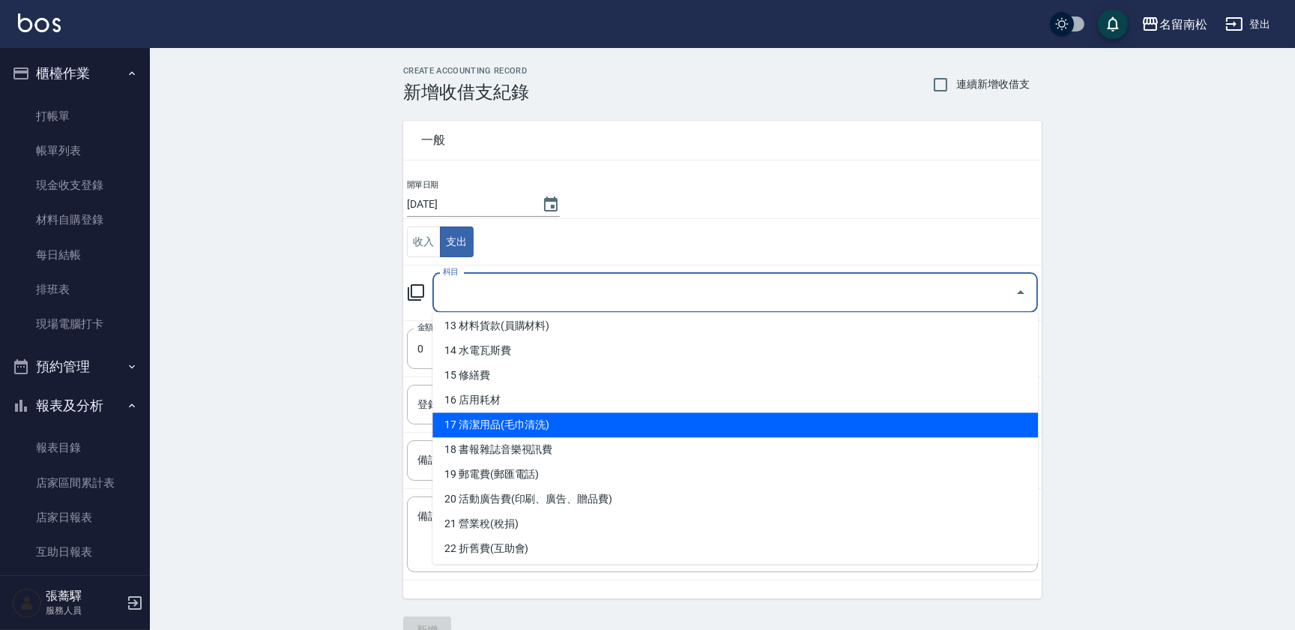
click at [804, 433] on li "17 清潔用品(毛巾清洗)" at bounding box center [736, 424] width 606 height 25
type input "17 清潔用品(毛巾清洗)"
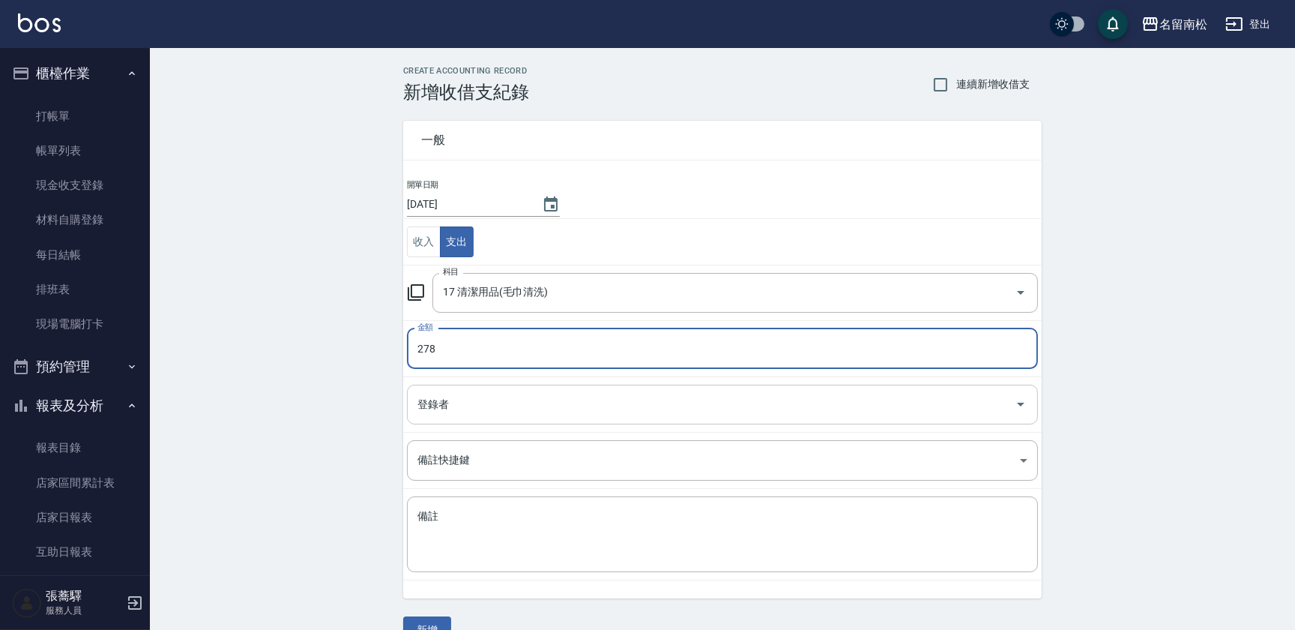
type input "278"
click at [741, 405] on input "登錄者" at bounding box center [711, 404] width 595 height 26
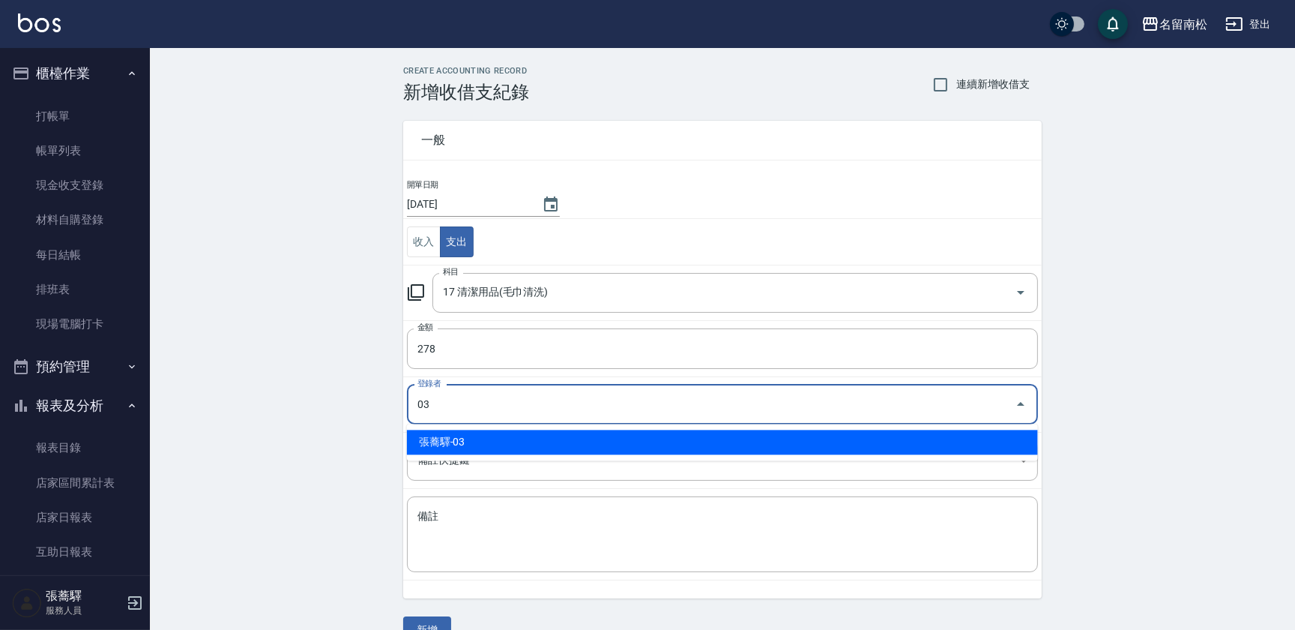
type input "張蕎驛-03"
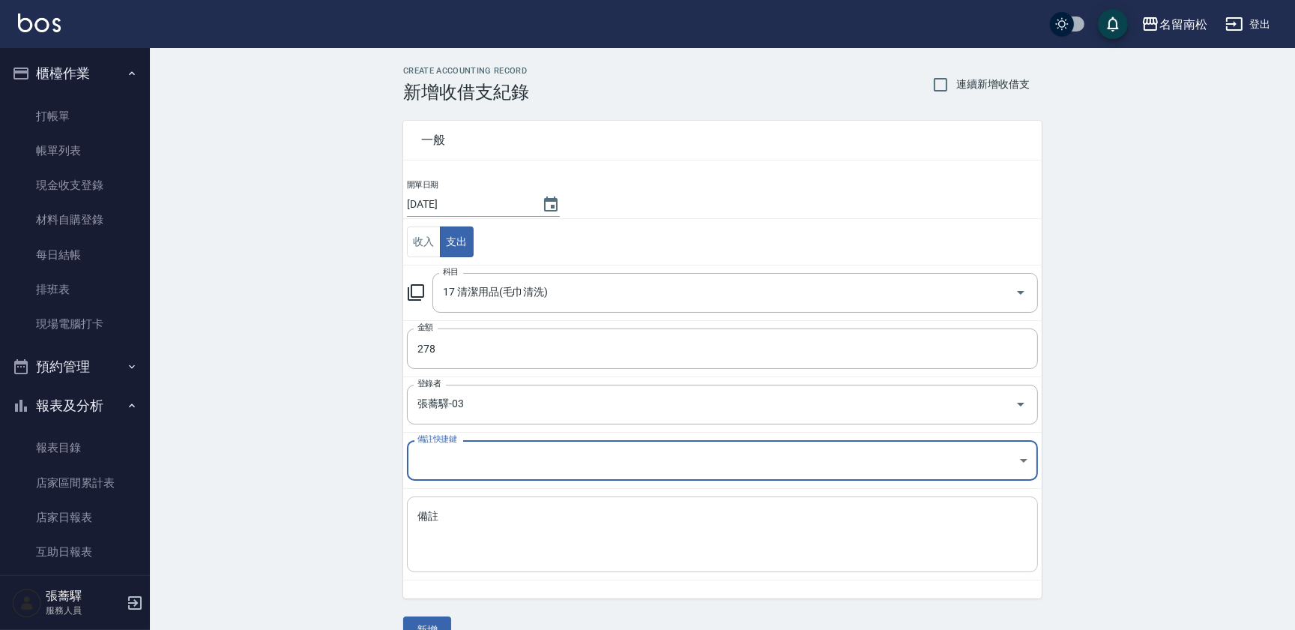
click at [555, 525] on textarea "備註" at bounding box center [723, 534] width 610 height 51
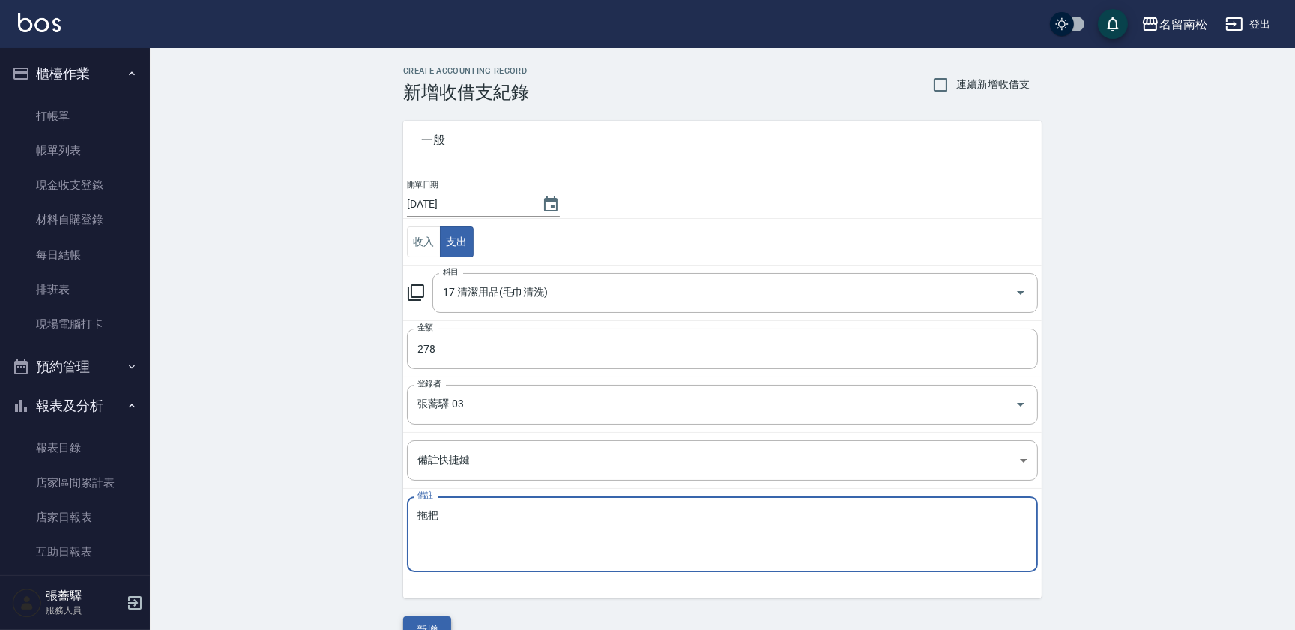
type textarea "拖把"
click at [420, 624] on button "新增" at bounding box center [427, 630] width 48 height 28
